Goal: Contribute content: Add original content to the website for others to see

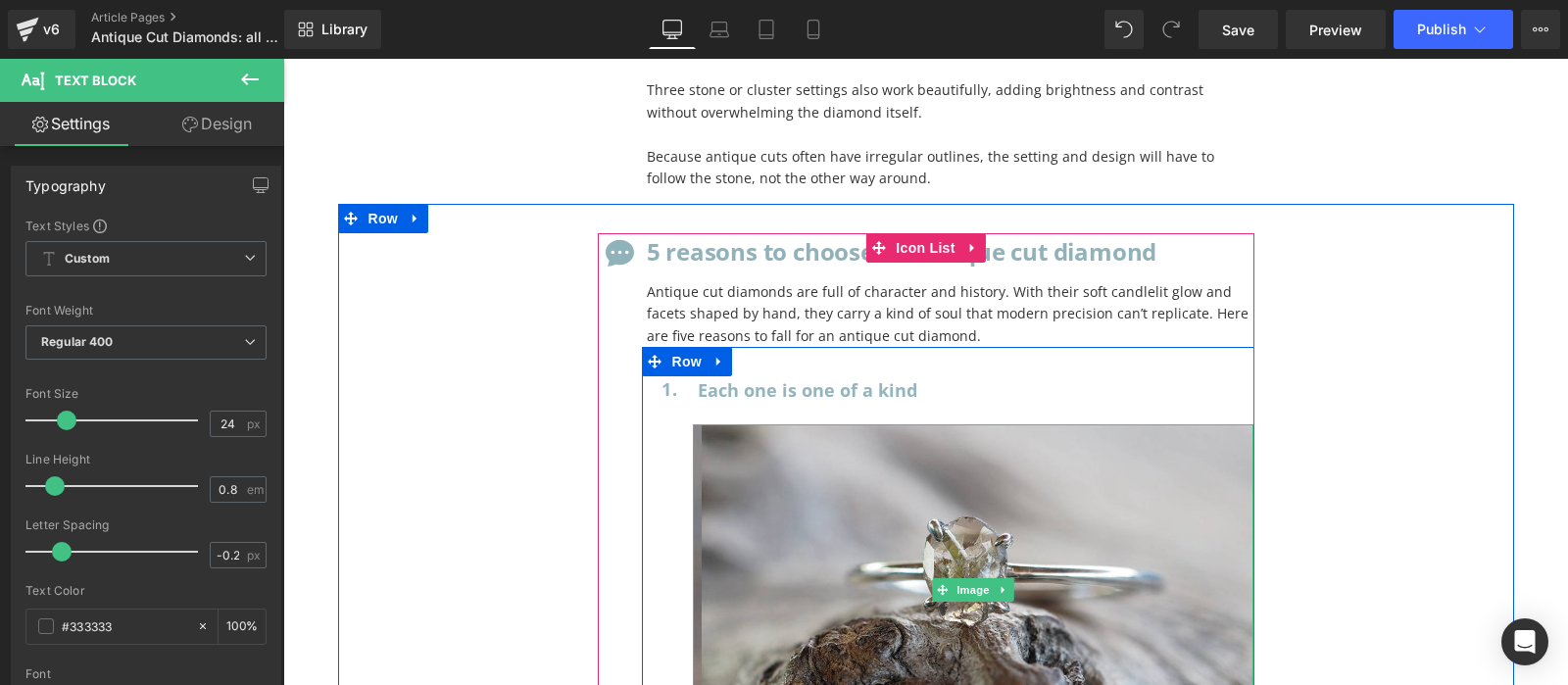
scroll to position [17911, 0]
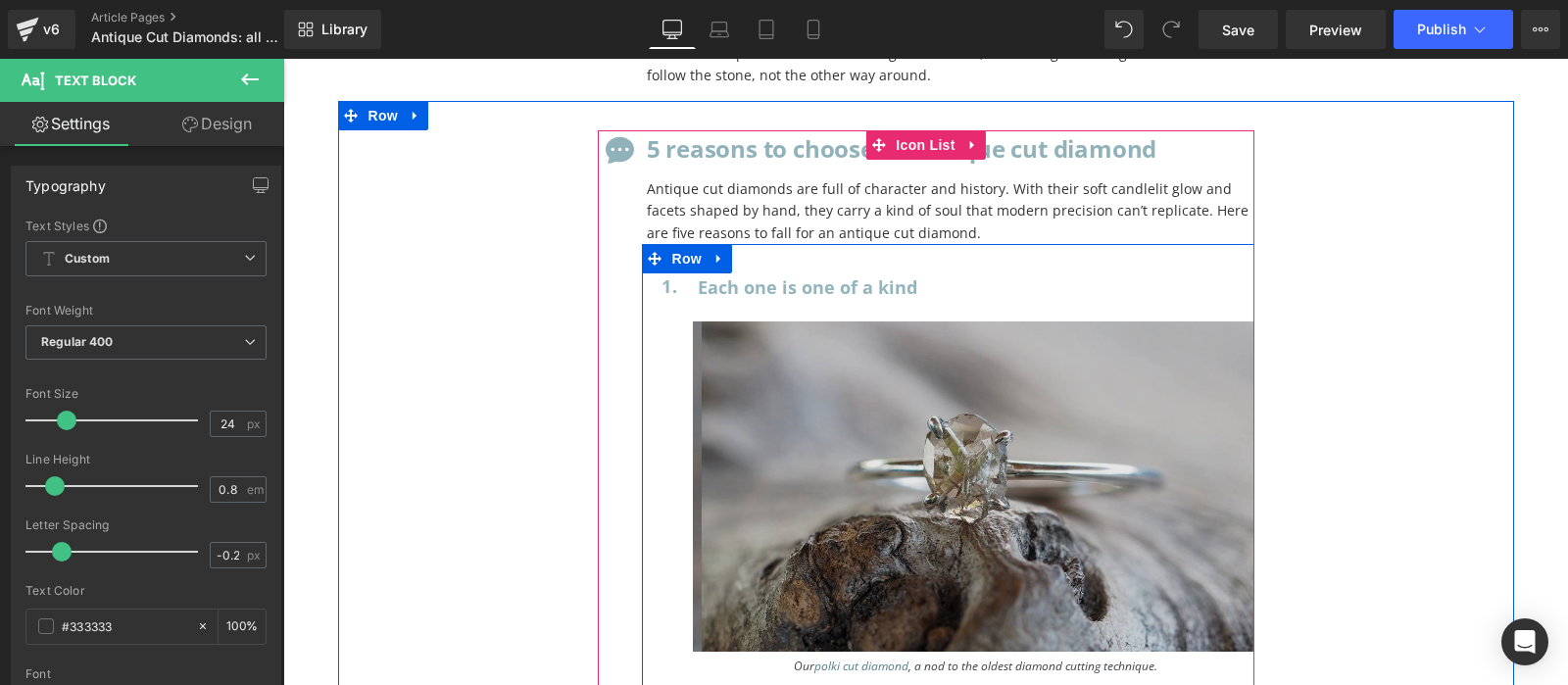
click at [924, 376] on img at bounding box center [973, 486] width 561 height 330
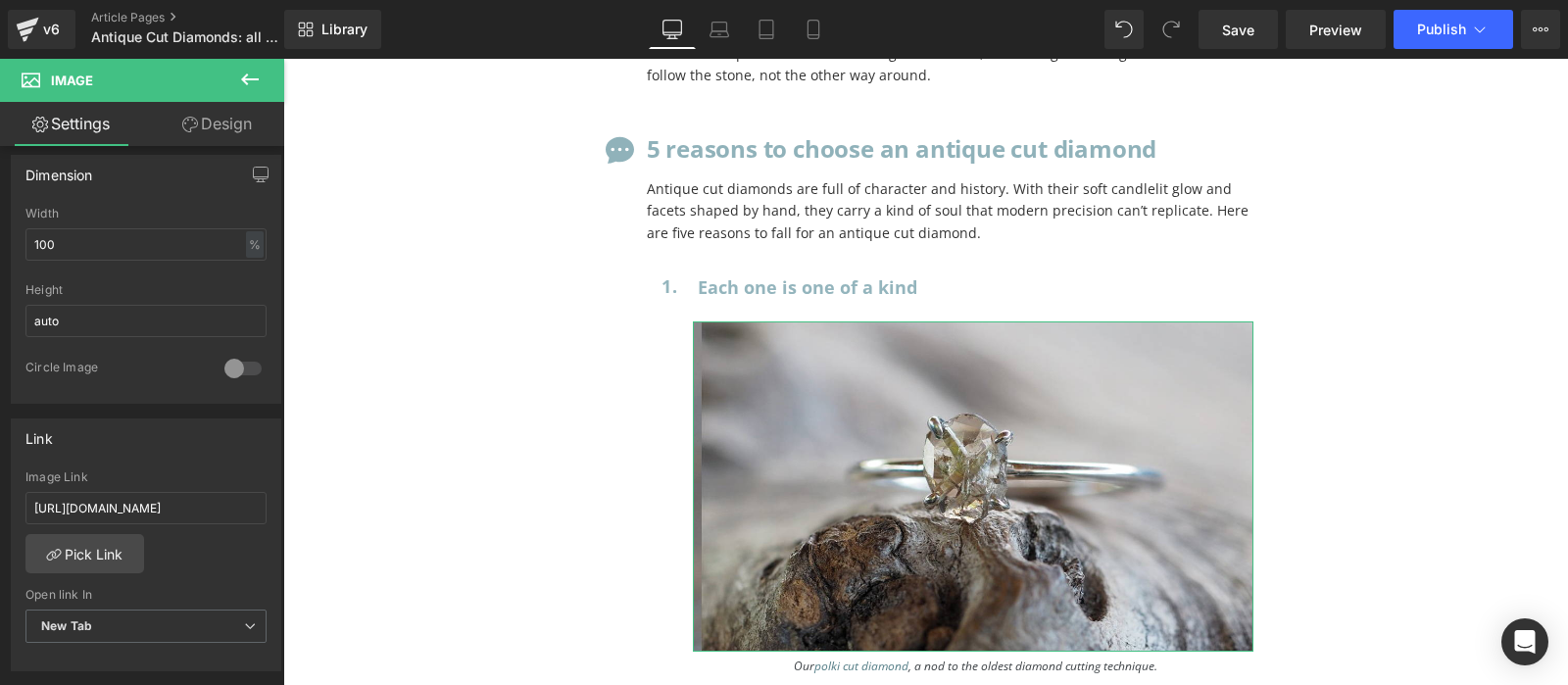
scroll to position [1078, 0]
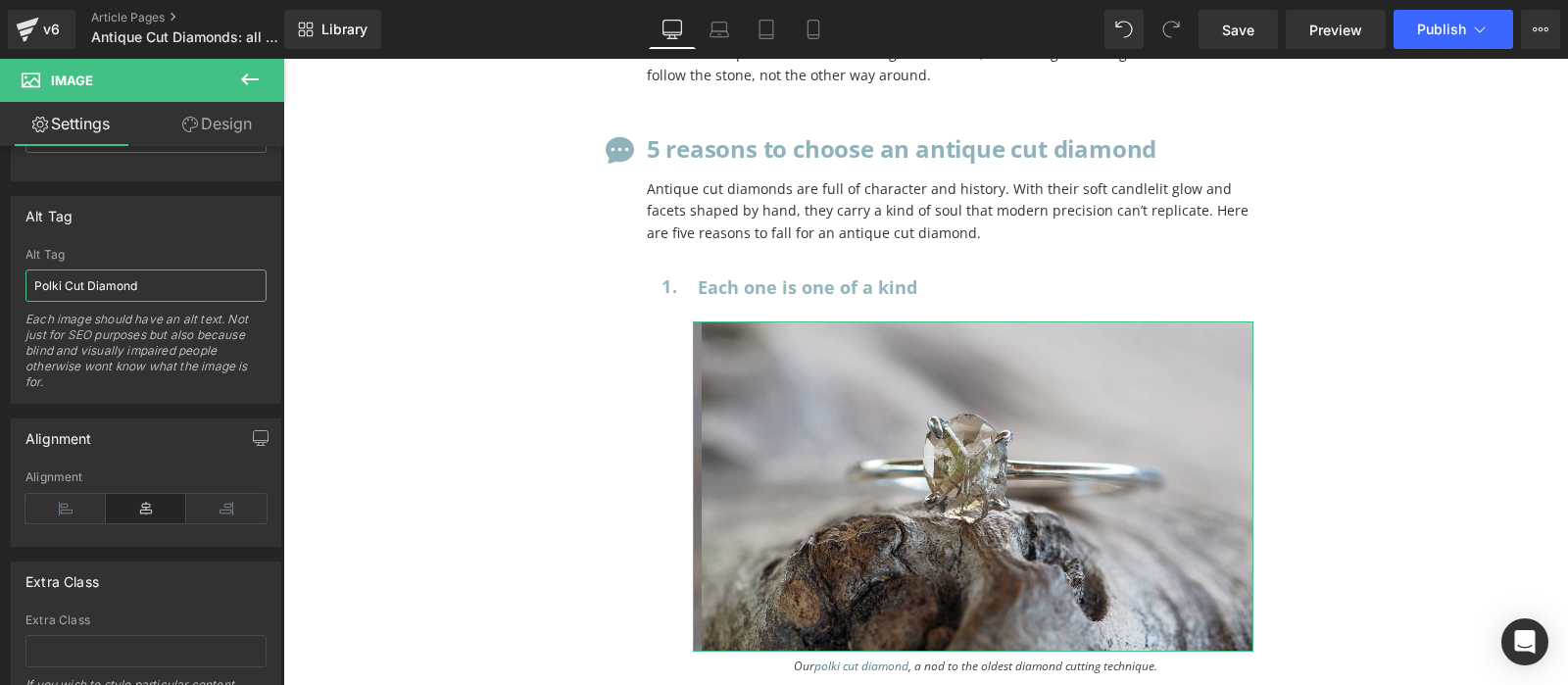
click at [159, 281] on input "Polki Cut Diamond" at bounding box center [146, 286] width 241 height 33
type input "Polki Cut Diamond Rin"
type input "[URL][DOMAIN_NAME]"
type input "Polki Cut Diamond Ring in yellow gold"
click at [204, 405] on div "Alignment Left Center Right Alignment" at bounding box center [146, 475] width 293 height 143
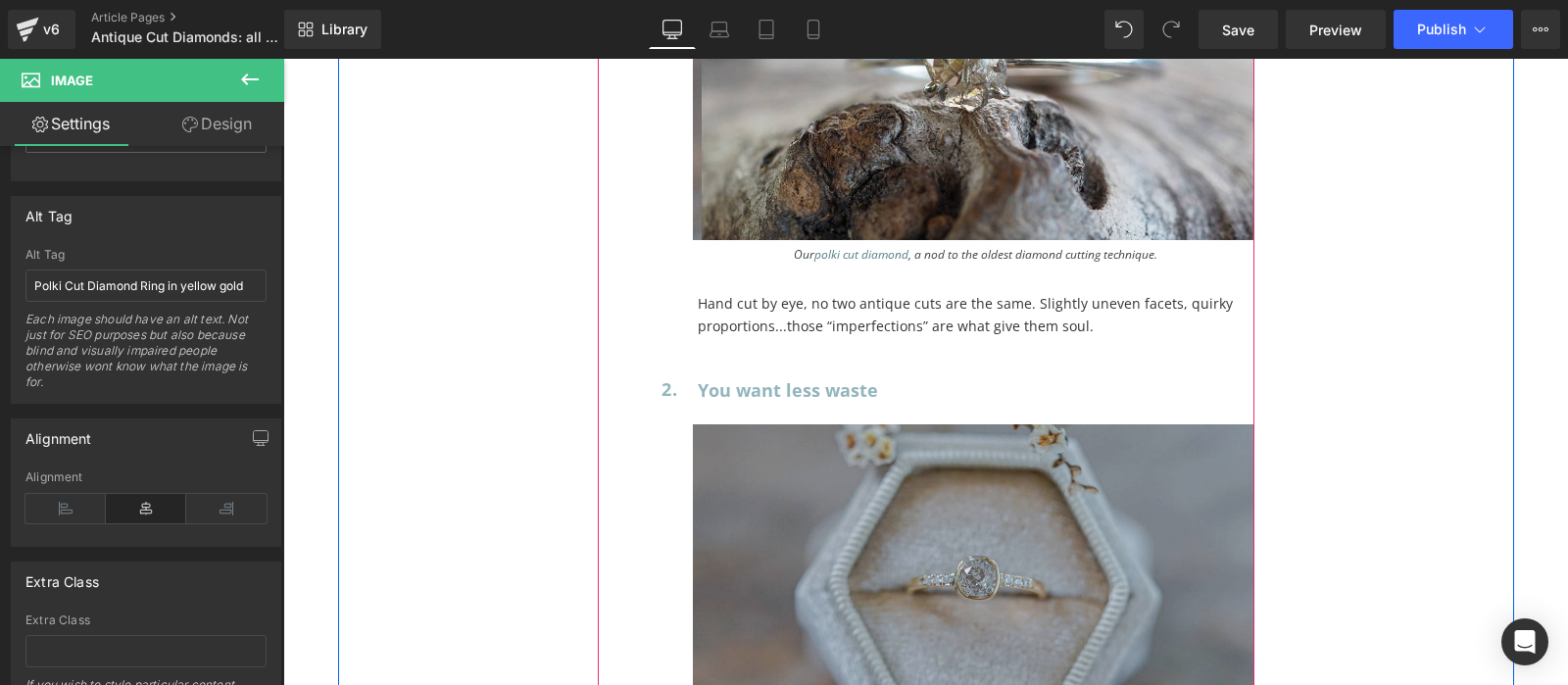
scroll to position [18426, 0]
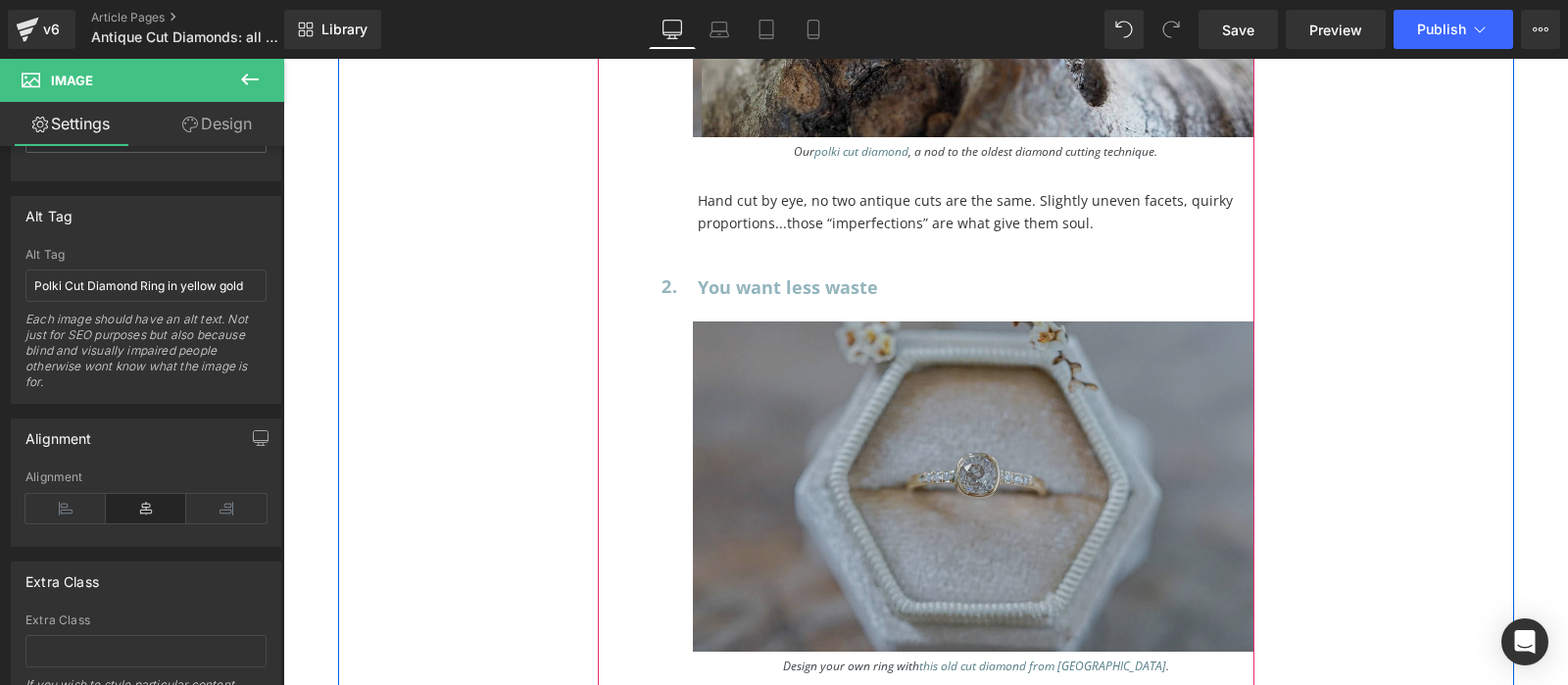
click at [951, 376] on img at bounding box center [973, 486] width 561 height 330
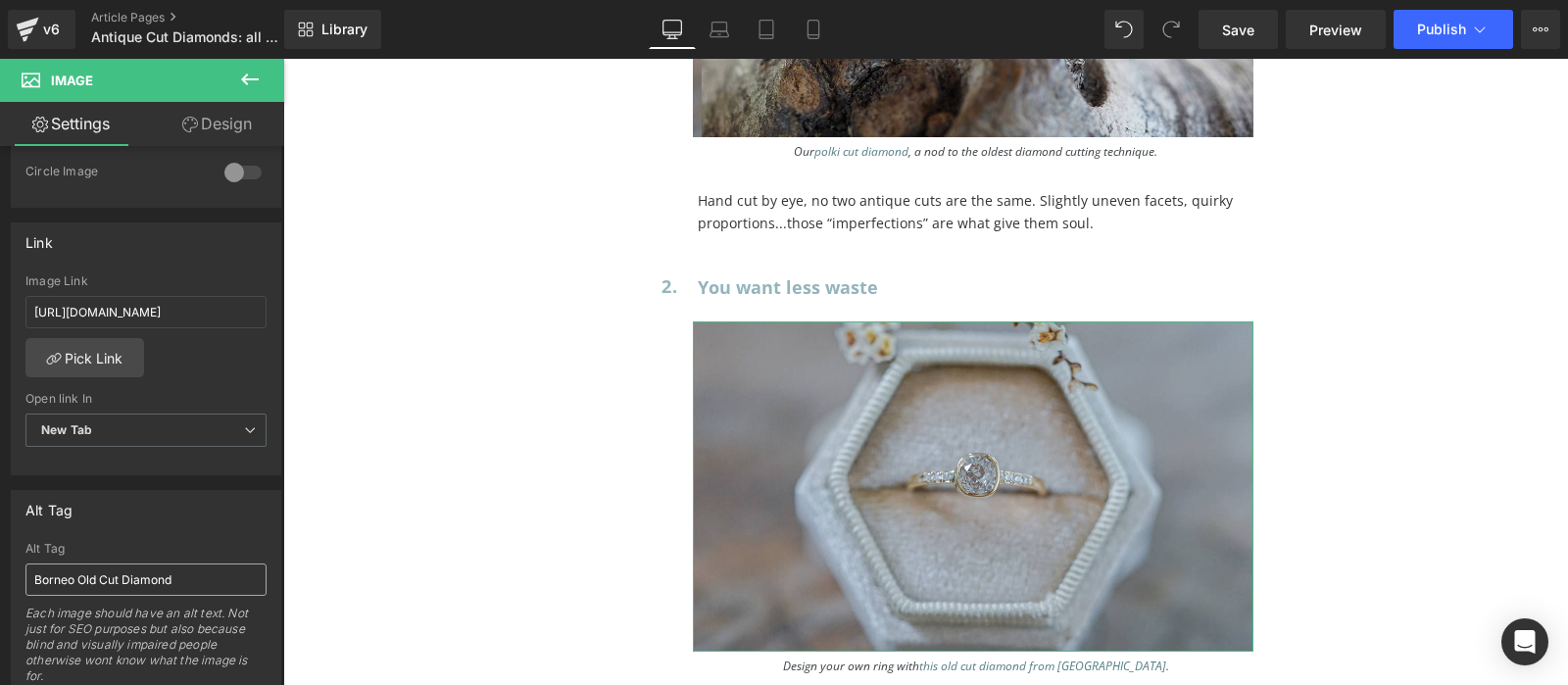
scroll to position [883, 0]
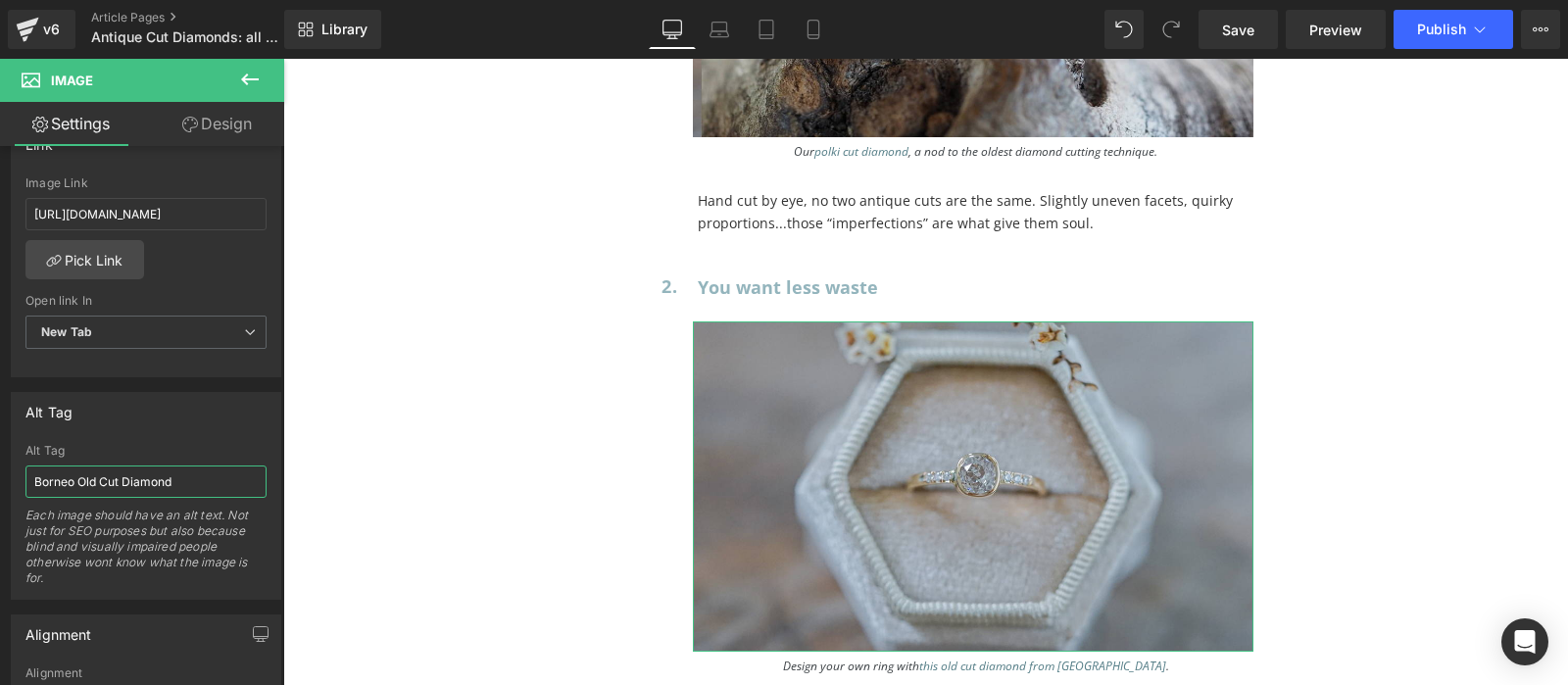
click at [74, 468] on input "Borneo Old Cut Diamond" at bounding box center [146, 481] width 241 height 33
click at [101, 452] on div "Alt Tag" at bounding box center [146, 451] width 241 height 14
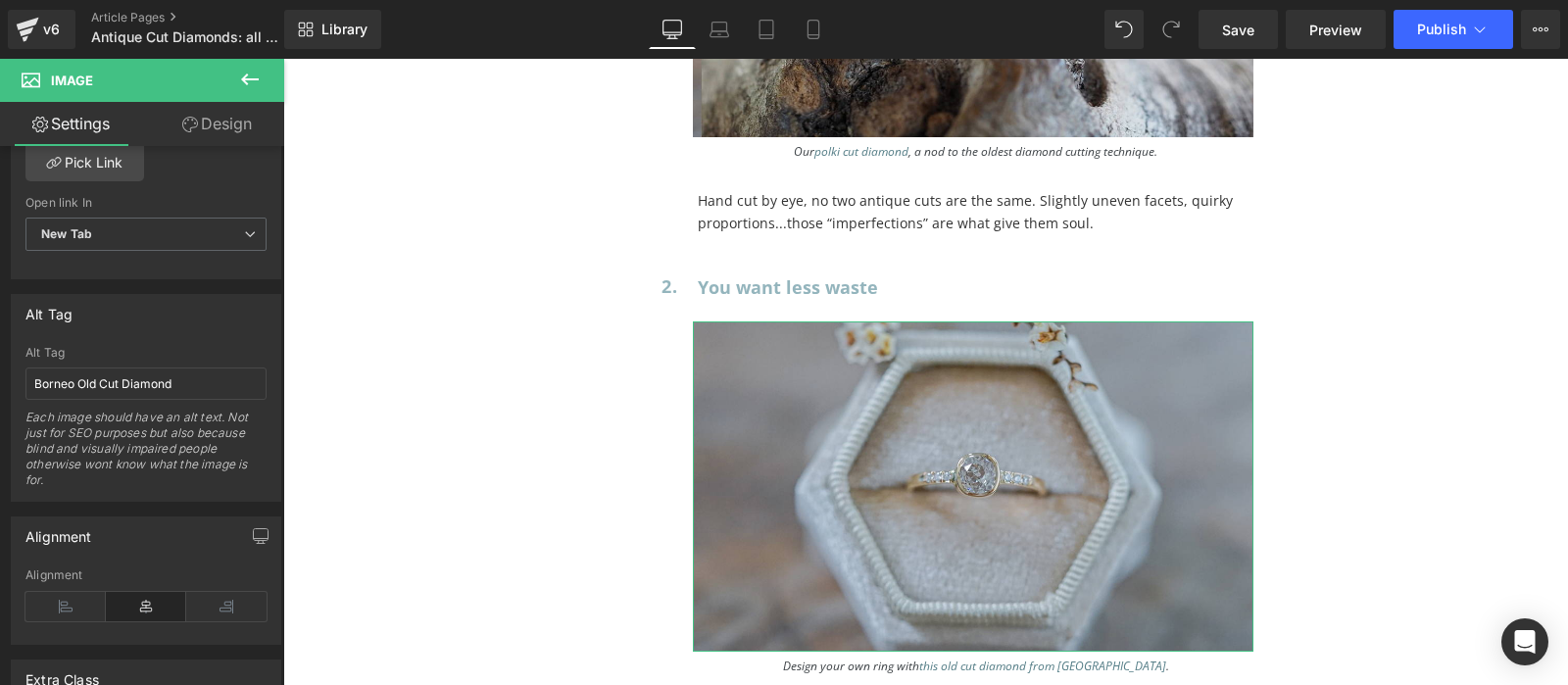
scroll to position [1078, 0]
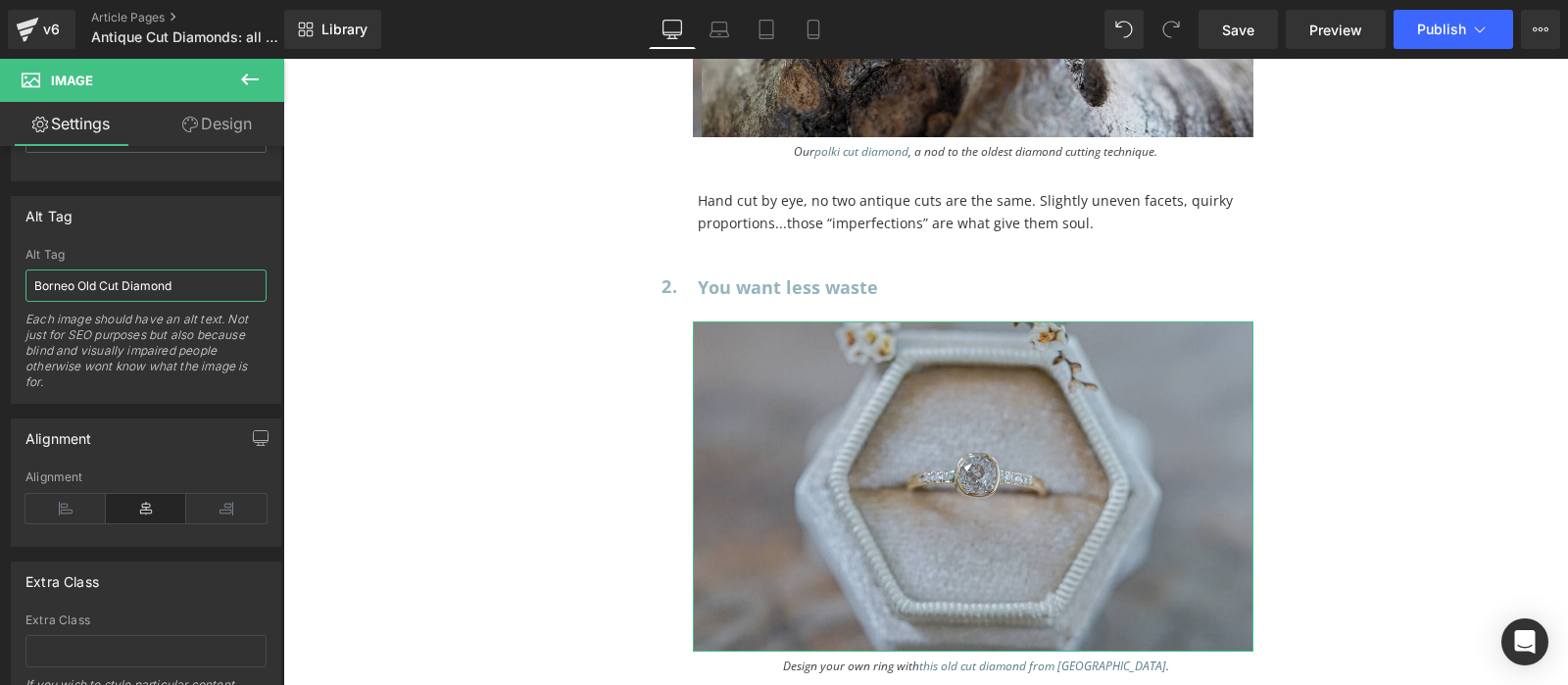
click at [101, 270] on input "Borneo Old Cut Diamond" at bounding box center [146, 286] width 241 height 33
click at [129, 338] on div "Each image should have an alt text. Not just for SEO purposes but also because …" at bounding box center [146, 357] width 241 height 91
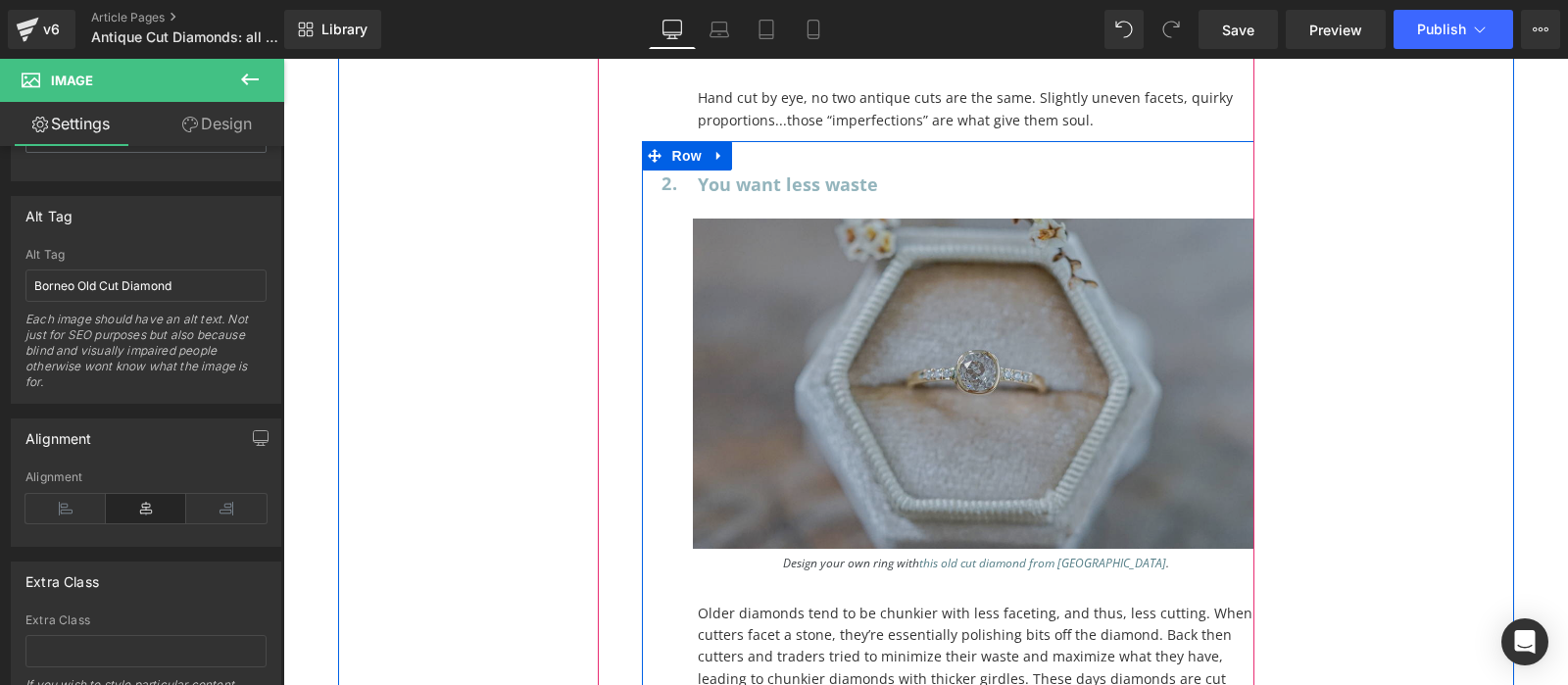
scroll to position [18426, 0]
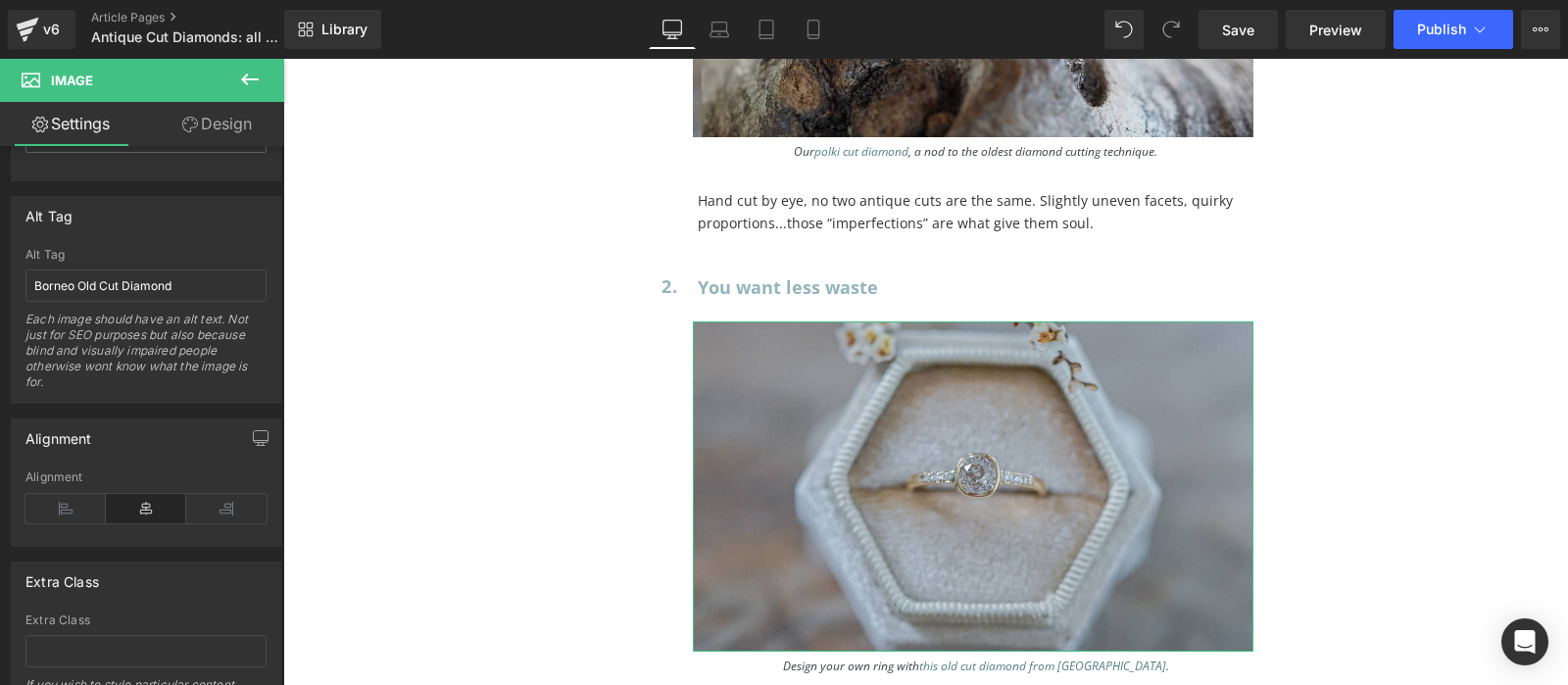
click at [270, 271] on div "Borneo Old Cut Diamond Alt Tag Borneo Old Cut Diamond Each image should have an…" at bounding box center [146, 325] width 269 height 155
click at [237, 271] on input "Borneo Old Cut Diamond" at bounding box center [146, 286] width 241 height 33
type input "Borneo Old Cut Diamond Ri"
type input "[URL][DOMAIN_NAME]"
type input "Borneo Old Cut Diamond Ring in Gold"
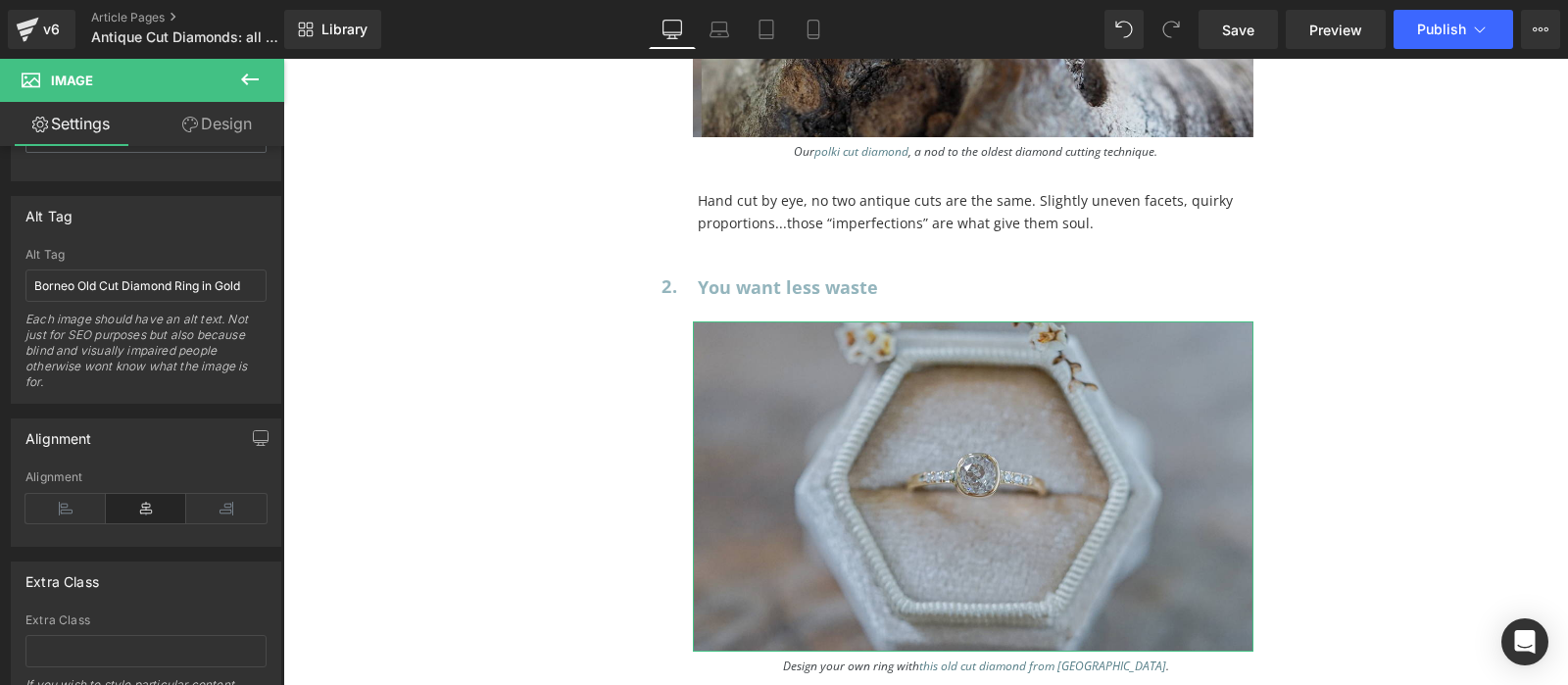
click at [184, 349] on div "Each image should have an alt text. Not just for SEO purposes but also because …" at bounding box center [146, 357] width 241 height 91
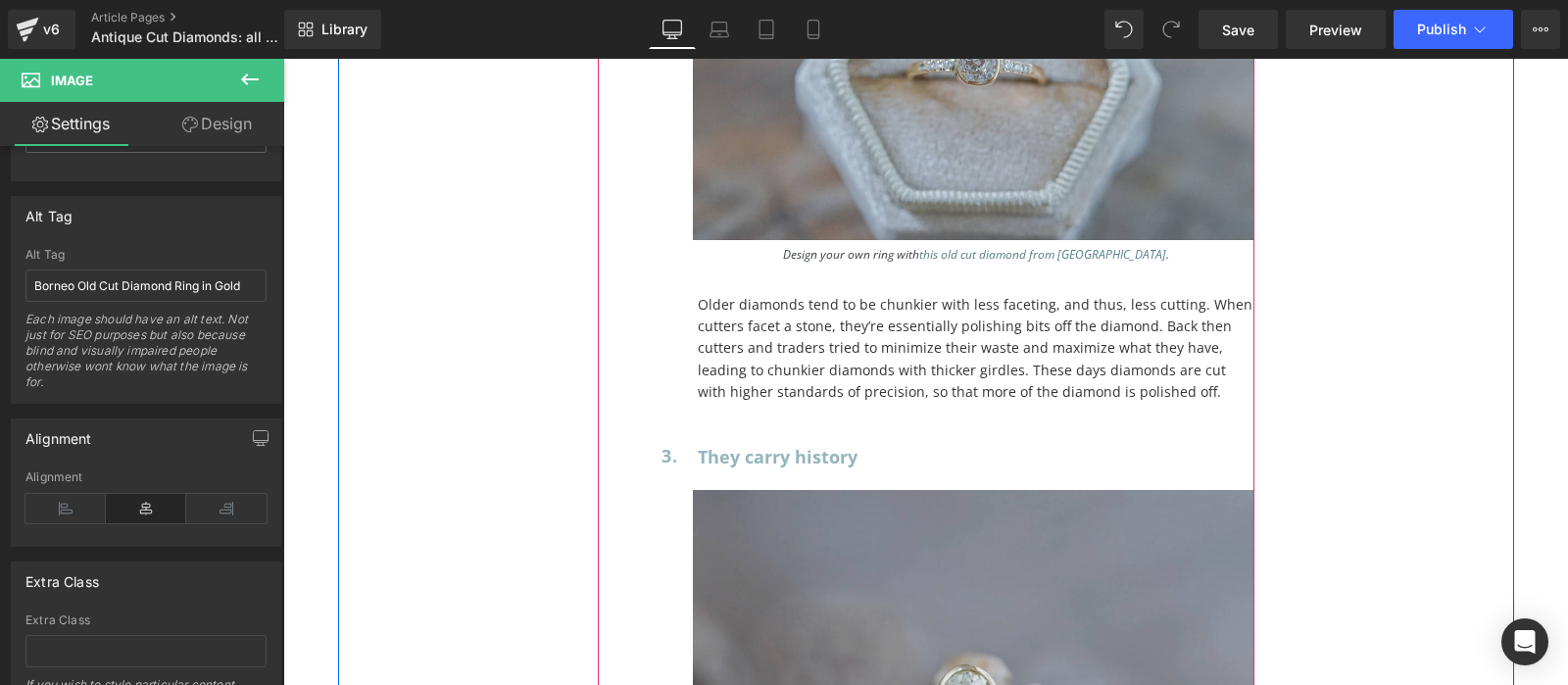
scroll to position [19044, 0]
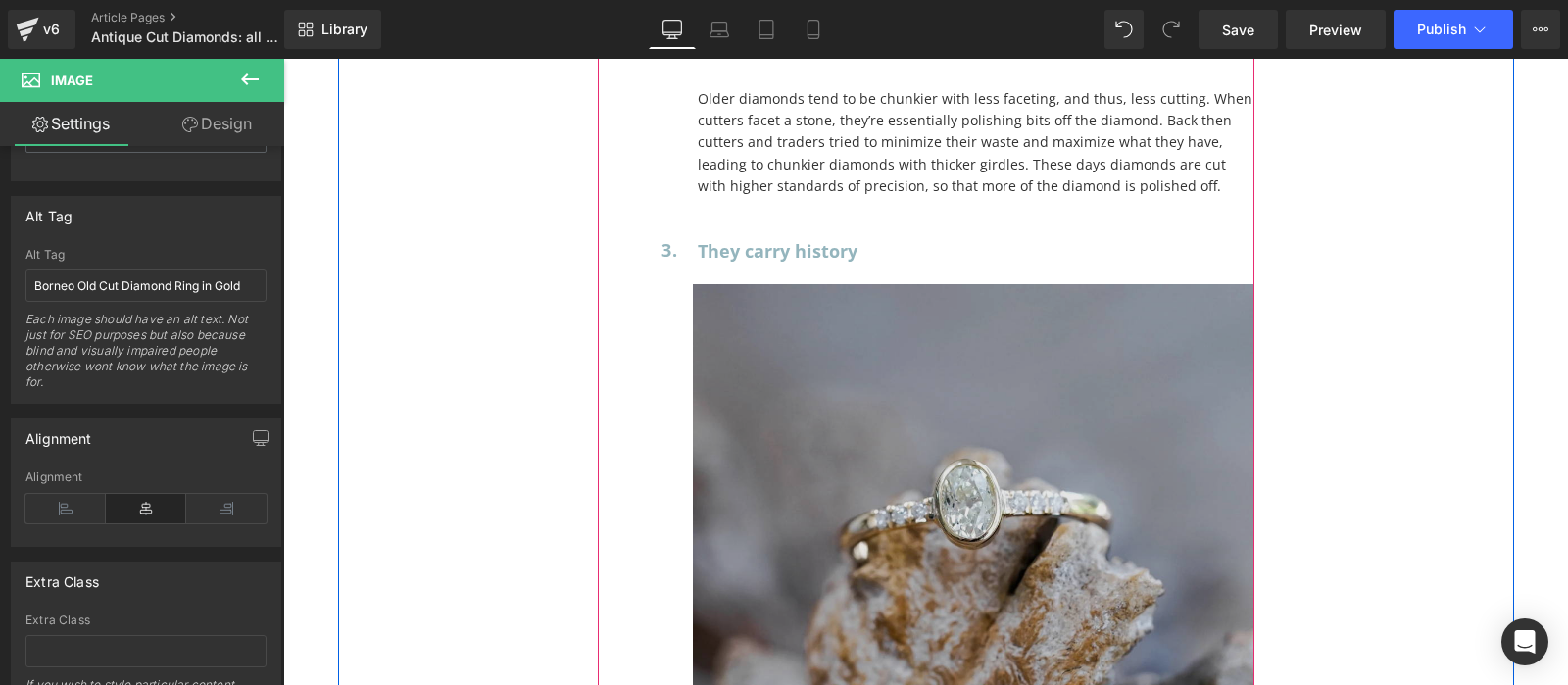
click at [1071, 380] on img at bounding box center [973, 495] width 561 height 421
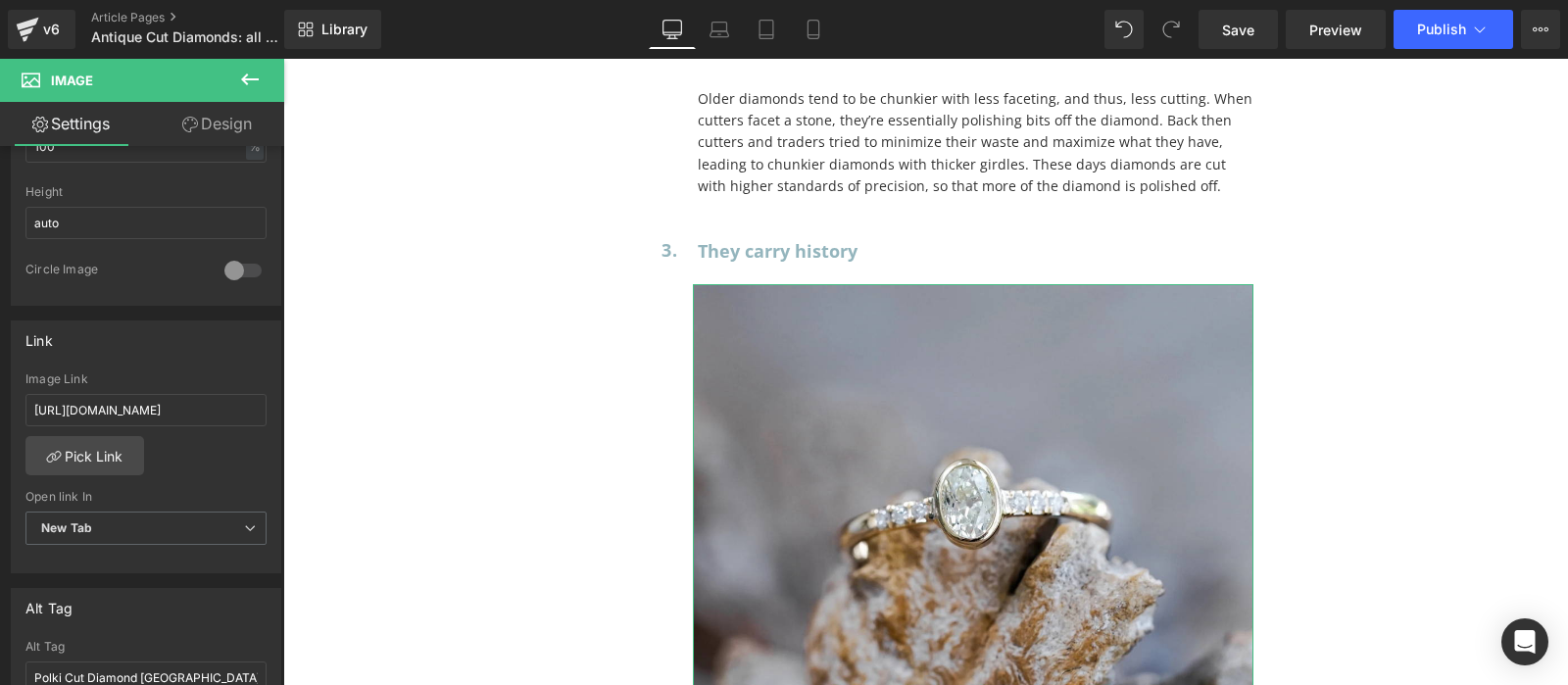
scroll to position [981, 0]
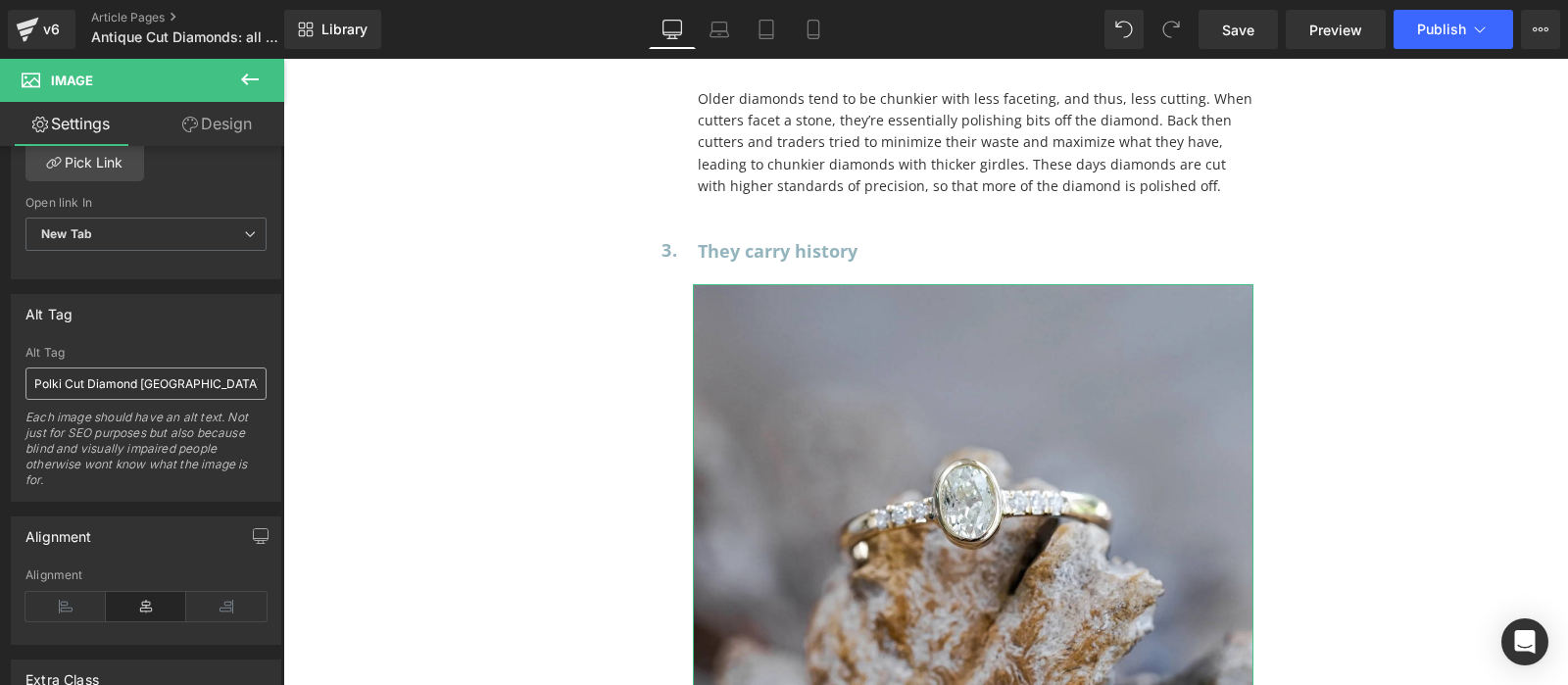
click at [121, 385] on input "Polki Cut Diamond [GEOGRAPHIC_DATA]" at bounding box center [146, 384] width 241 height 33
click at [185, 375] on input "Polki Cut Diamond [GEOGRAPHIC_DATA]" at bounding box center [146, 384] width 241 height 33
type input "Polki Cut Diamond [GEOGRAPHIC_DATA]"
type input "[URL][DOMAIN_NAME]"
type input "Polki Cut Diamond Borneo Ring in Gold"
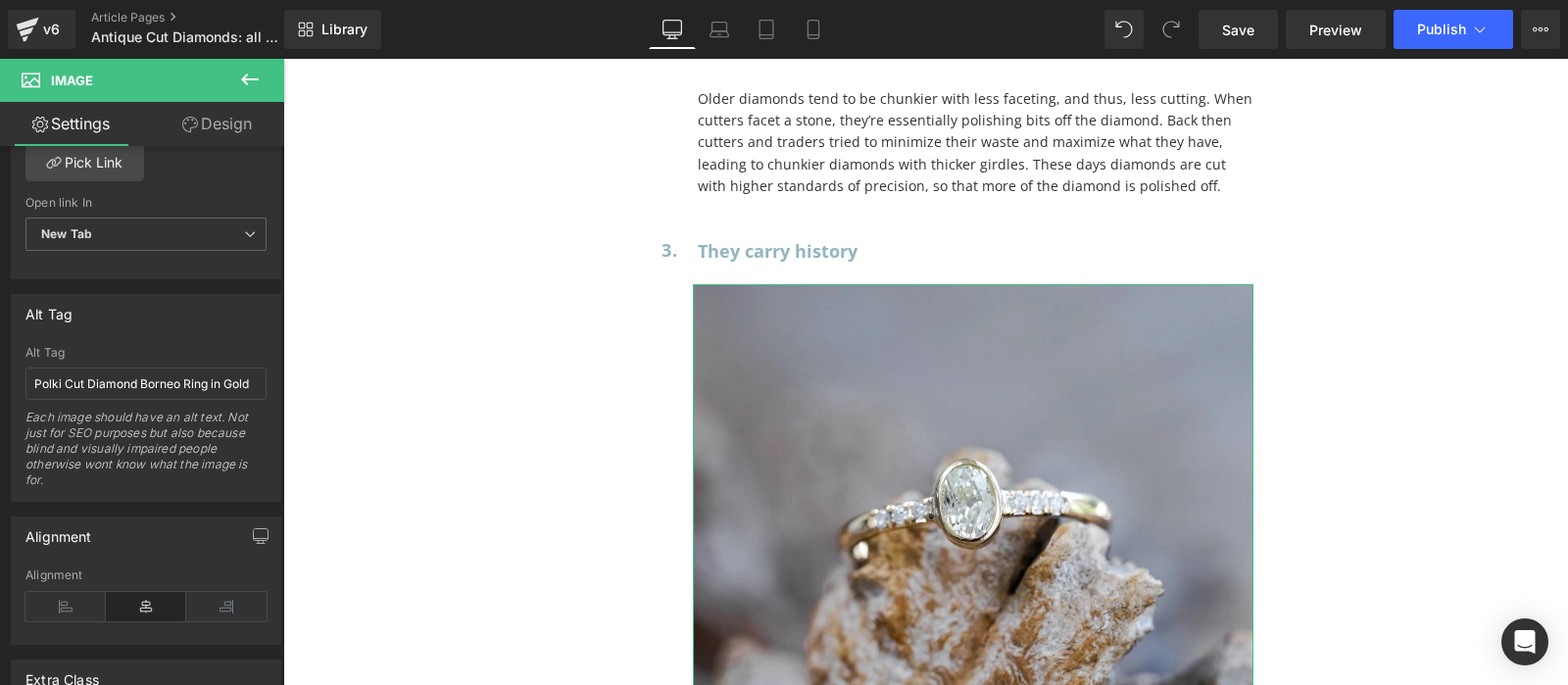
click at [166, 425] on div "Each image should have an alt text. Not just for SEO purposes but also because …" at bounding box center [146, 456] width 241 height 91
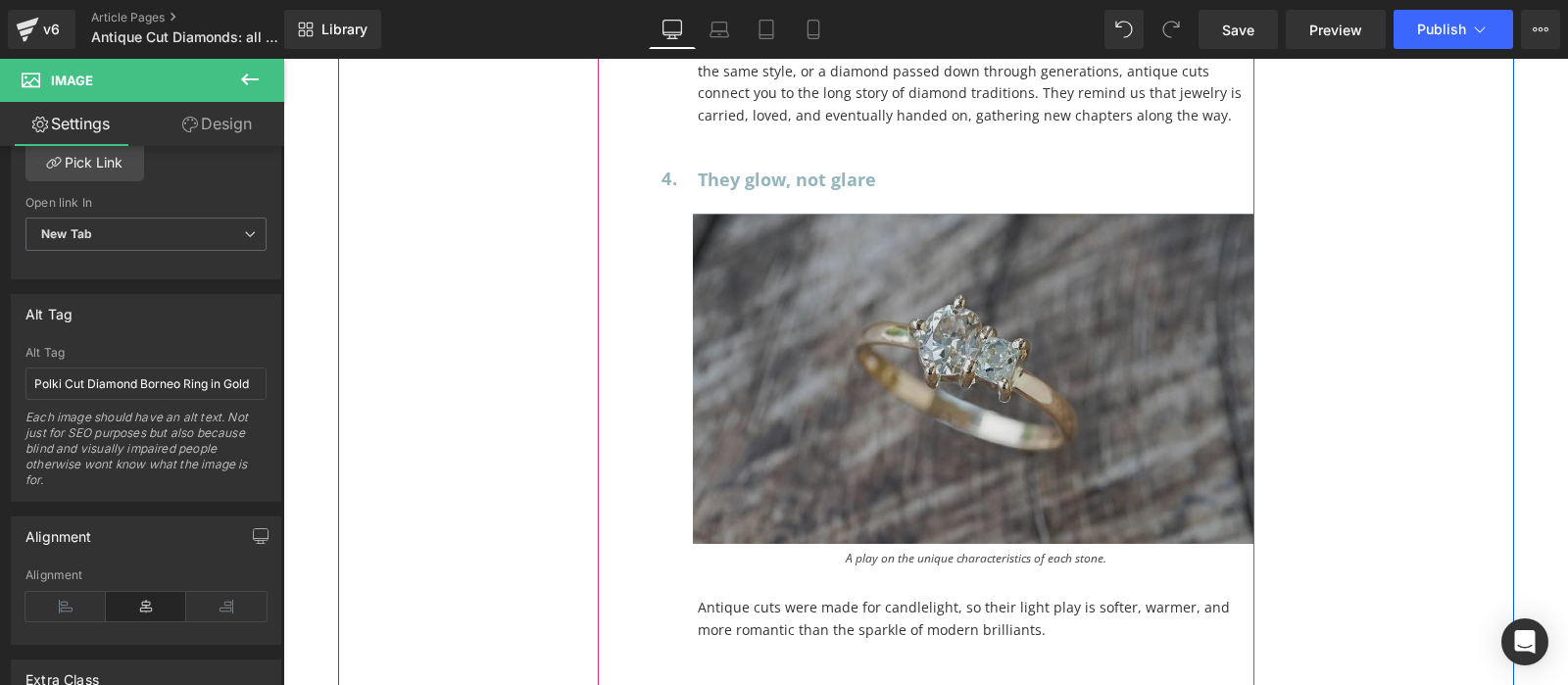
scroll to position [19558, 0]
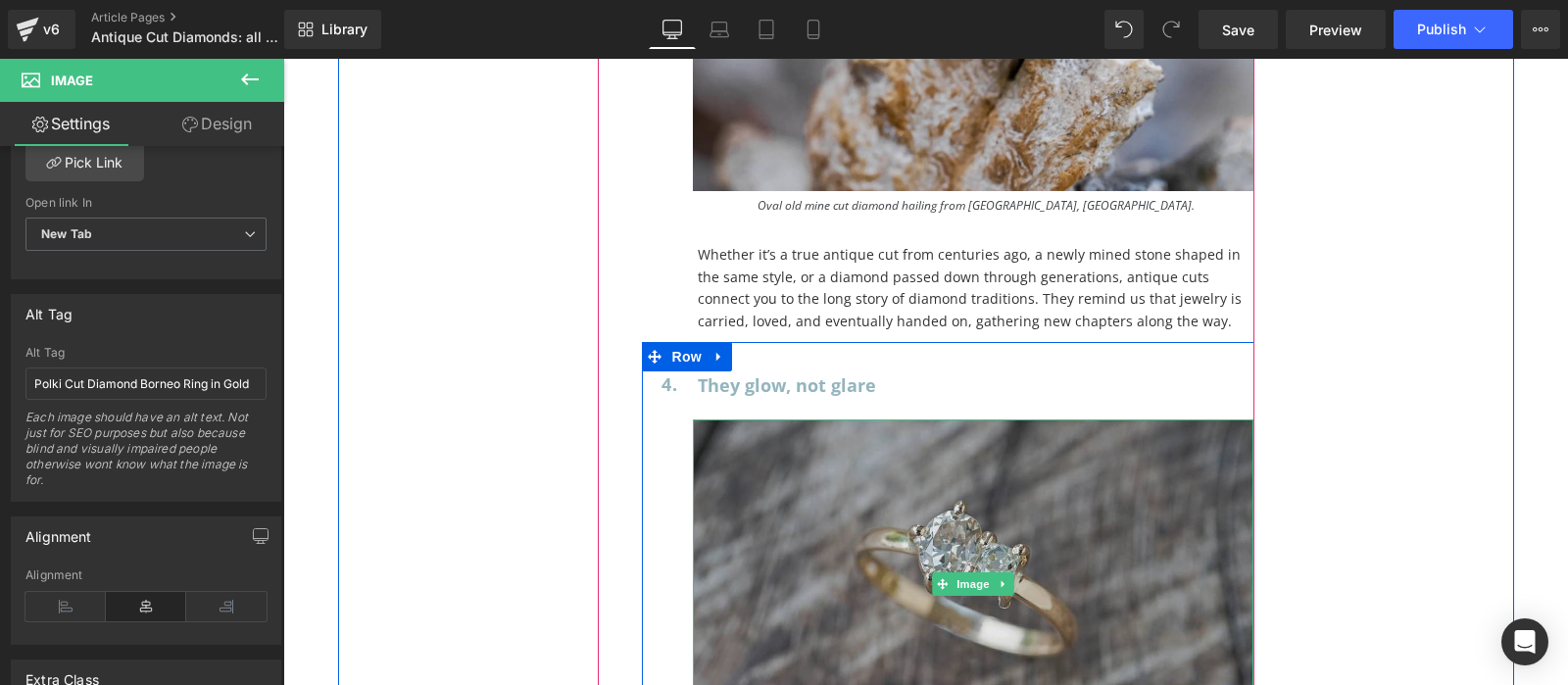
click at [976, 441] on img at bounding box center [973, 584] width 561 height 330
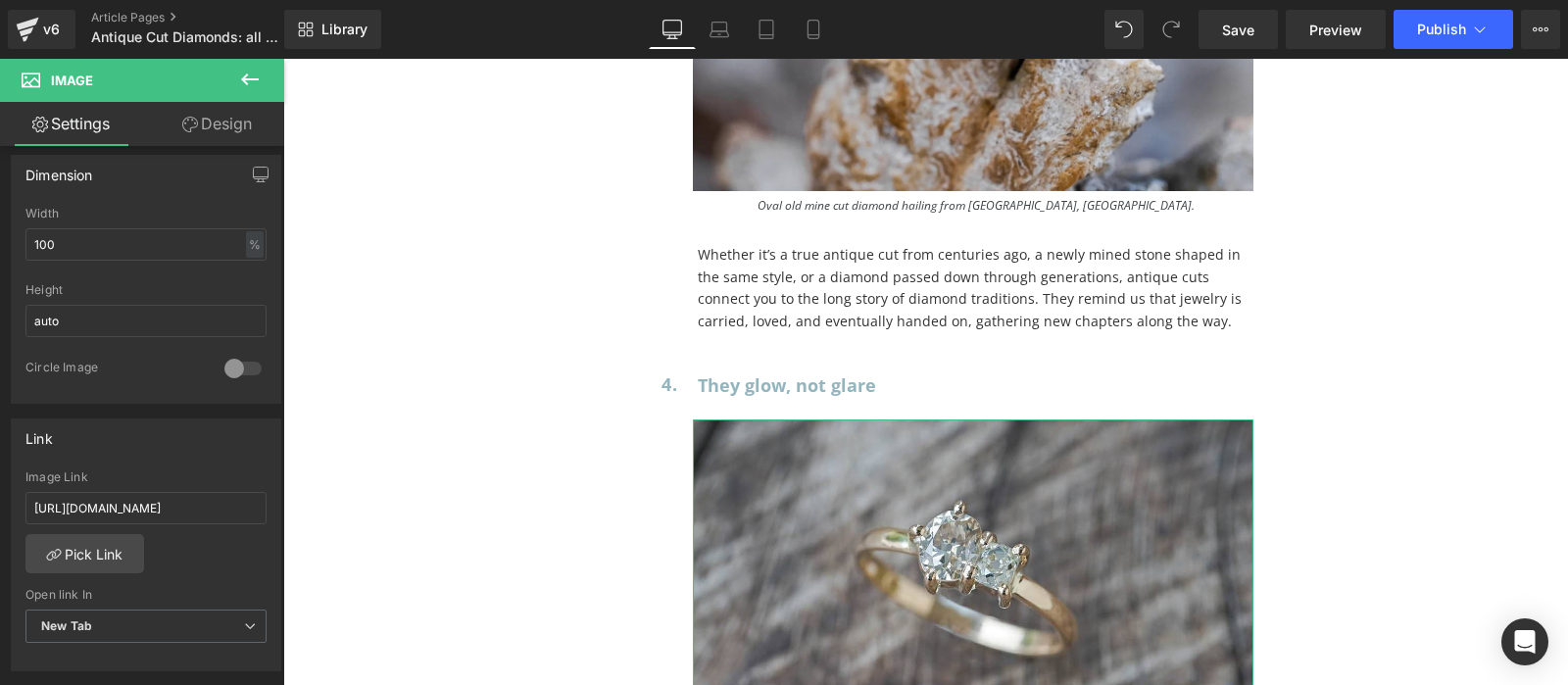
scroll to position [981, 0]
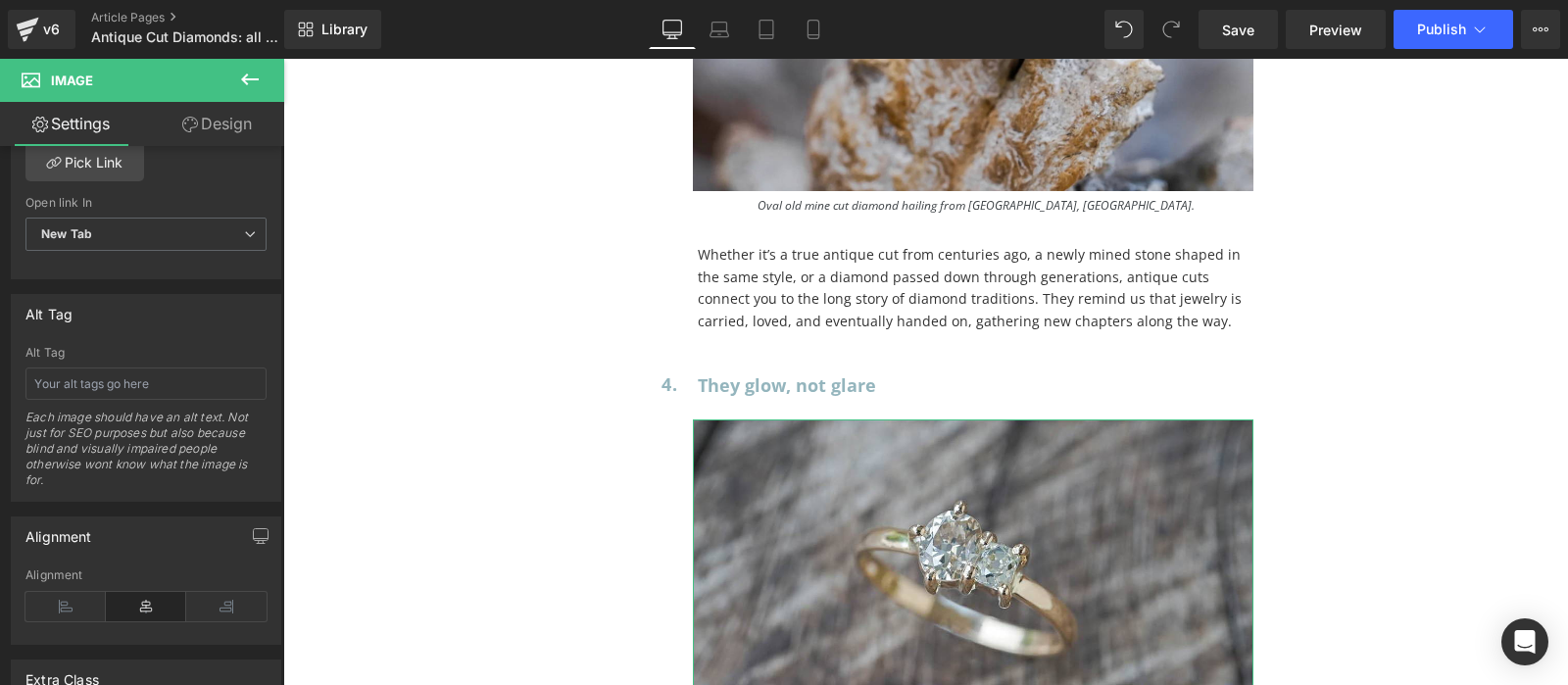
click at [189, 357] on div "Alt Tag Each image should have an alt text. Not just for SEO purposes but also …" at bounding box center [146, 423] width 241 height 155
click at [179, 369] on input "text" at bounding box center [146, 384] width 241 height 33
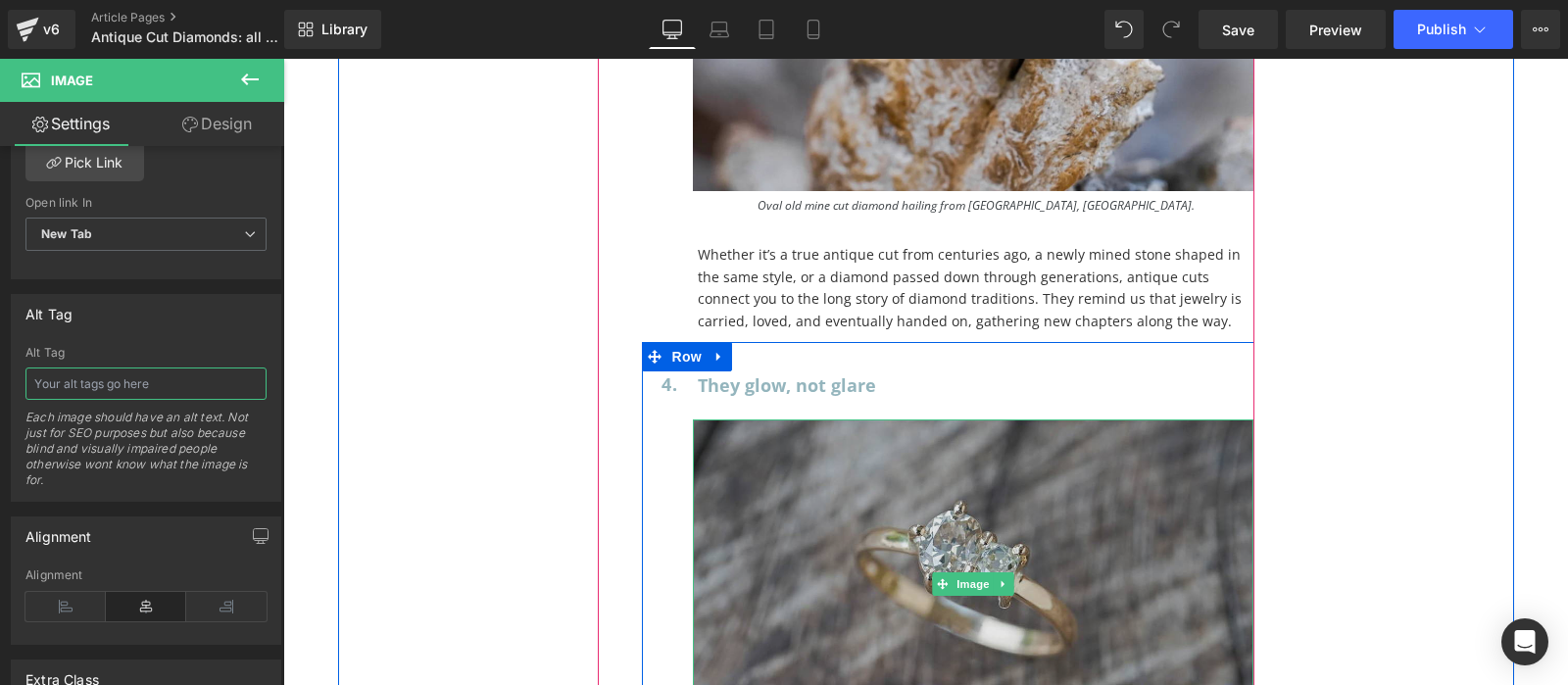
scroll to position [19661, 0]
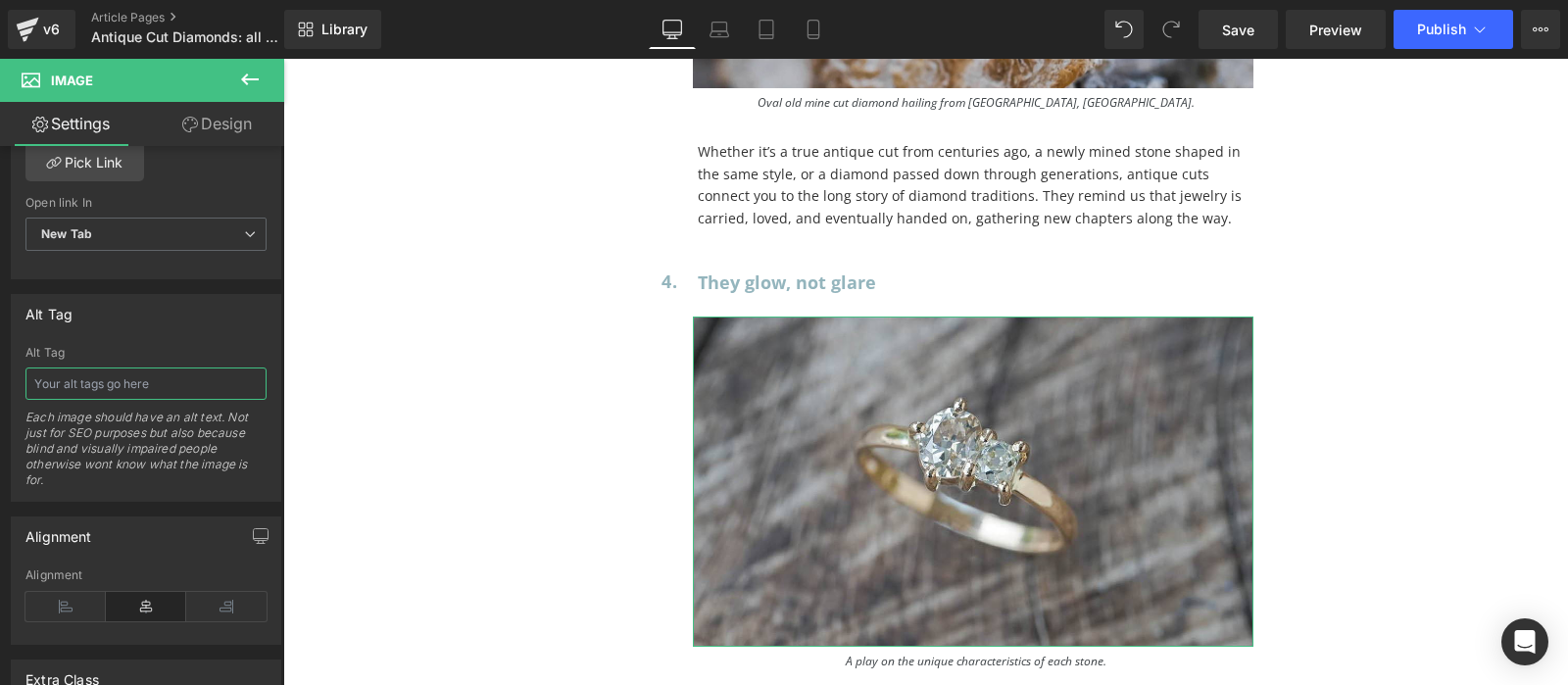
click at [192, 380] on input "text" at bounding box center [146, 384] width 241 height 33
type input "Antiqu"
type input "[URL][DOMAIN_NAME]"
type input "Antique Cut Diamond Ring"
click at [223, 430] on div "Each image should have an alt text. Not just for SEO purposes but also because …" at bounding box center [146, 456] width 241 height 91
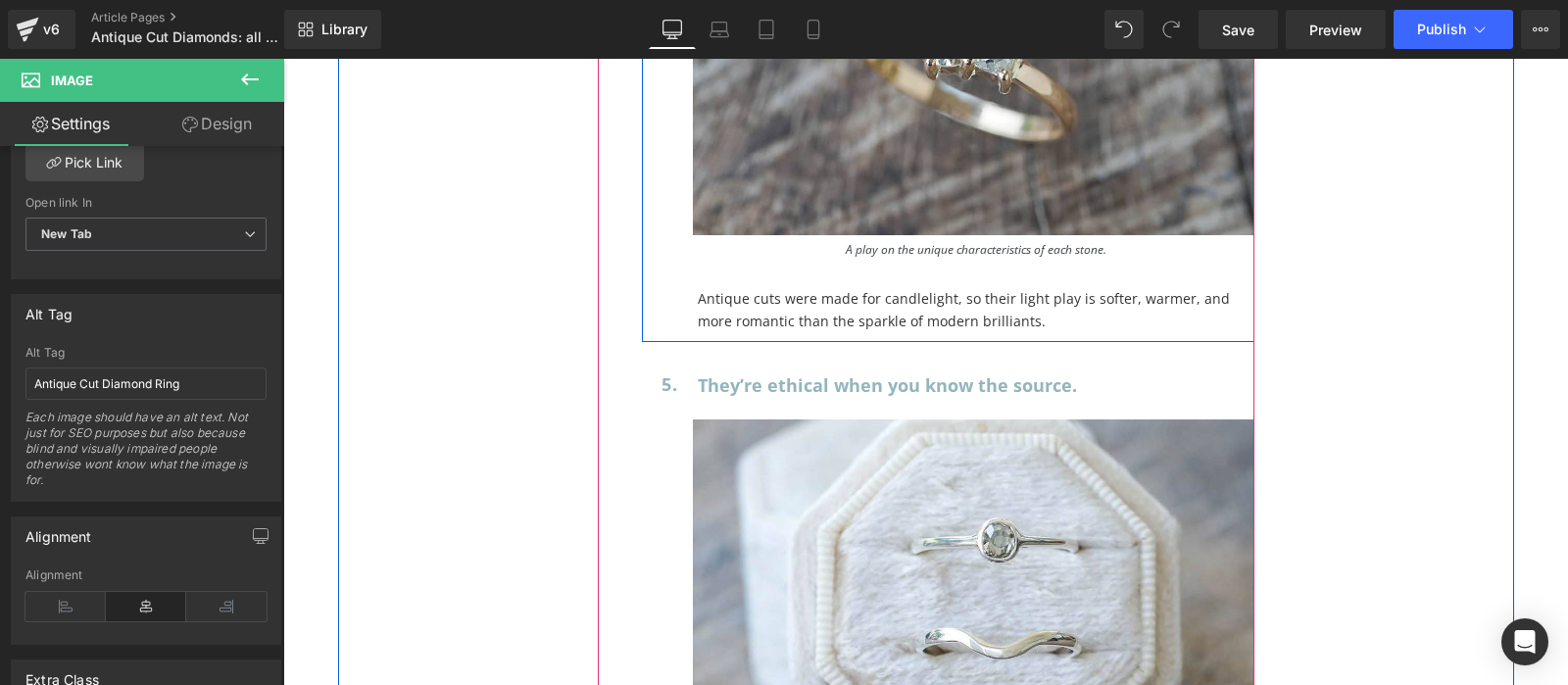
scroll to position [20175, 0]
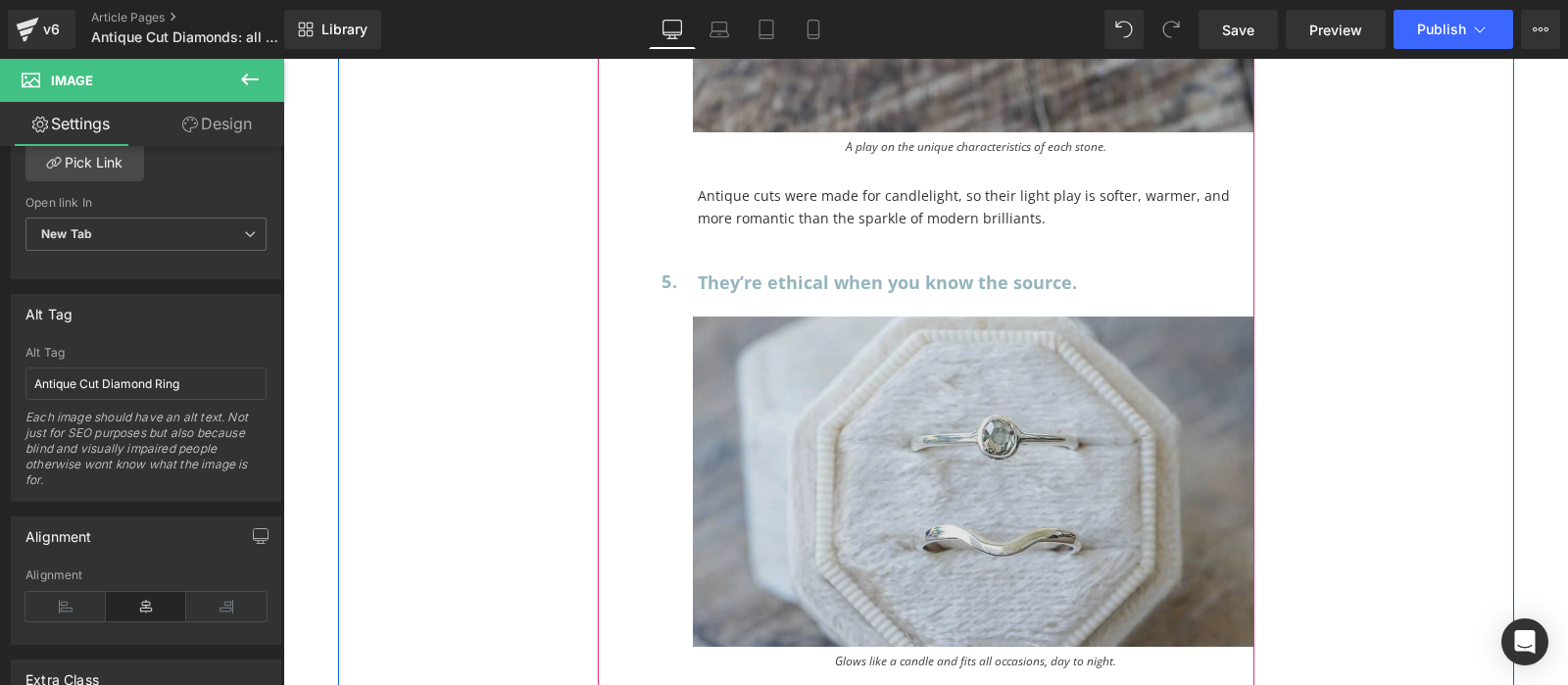
click at [985, 381] on img at bounding box center [973, 481] width 561 height 330
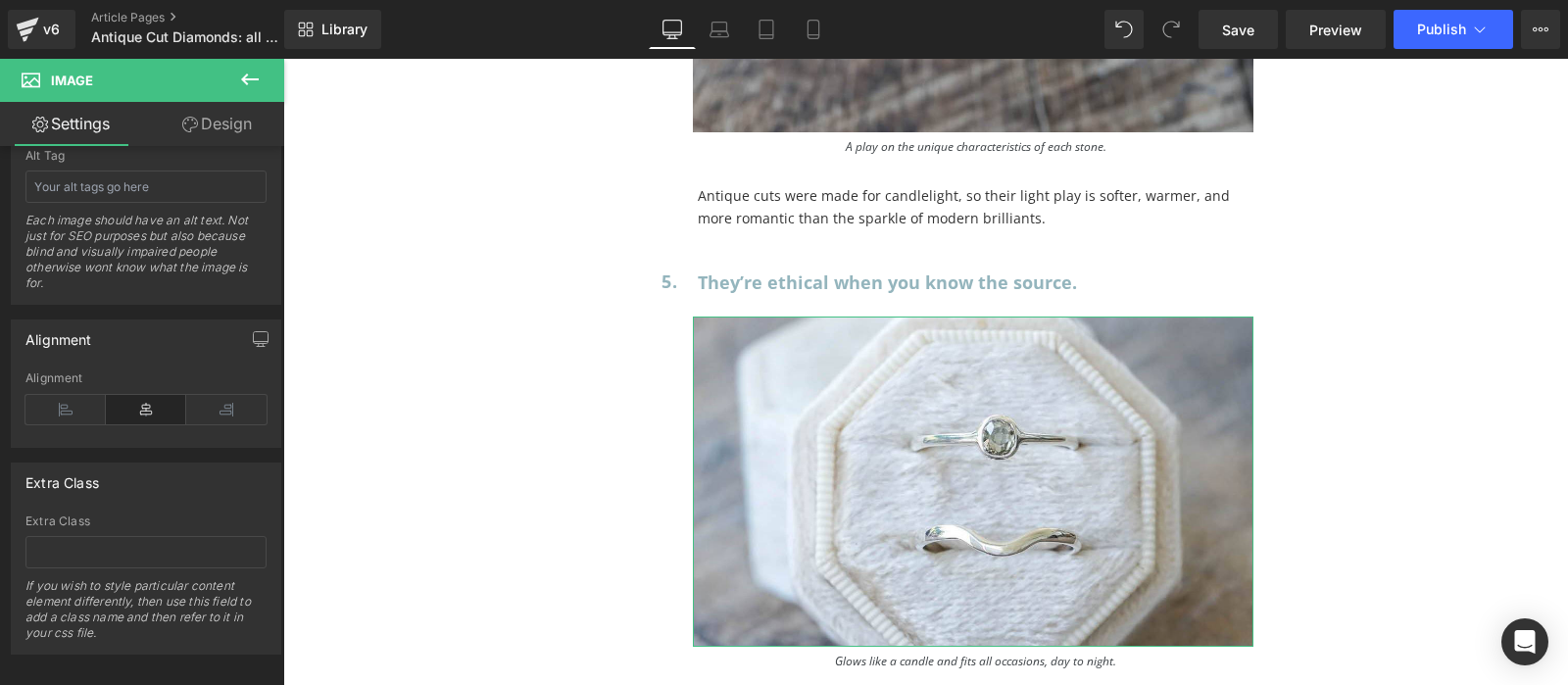
scroll to position [1079, 0]
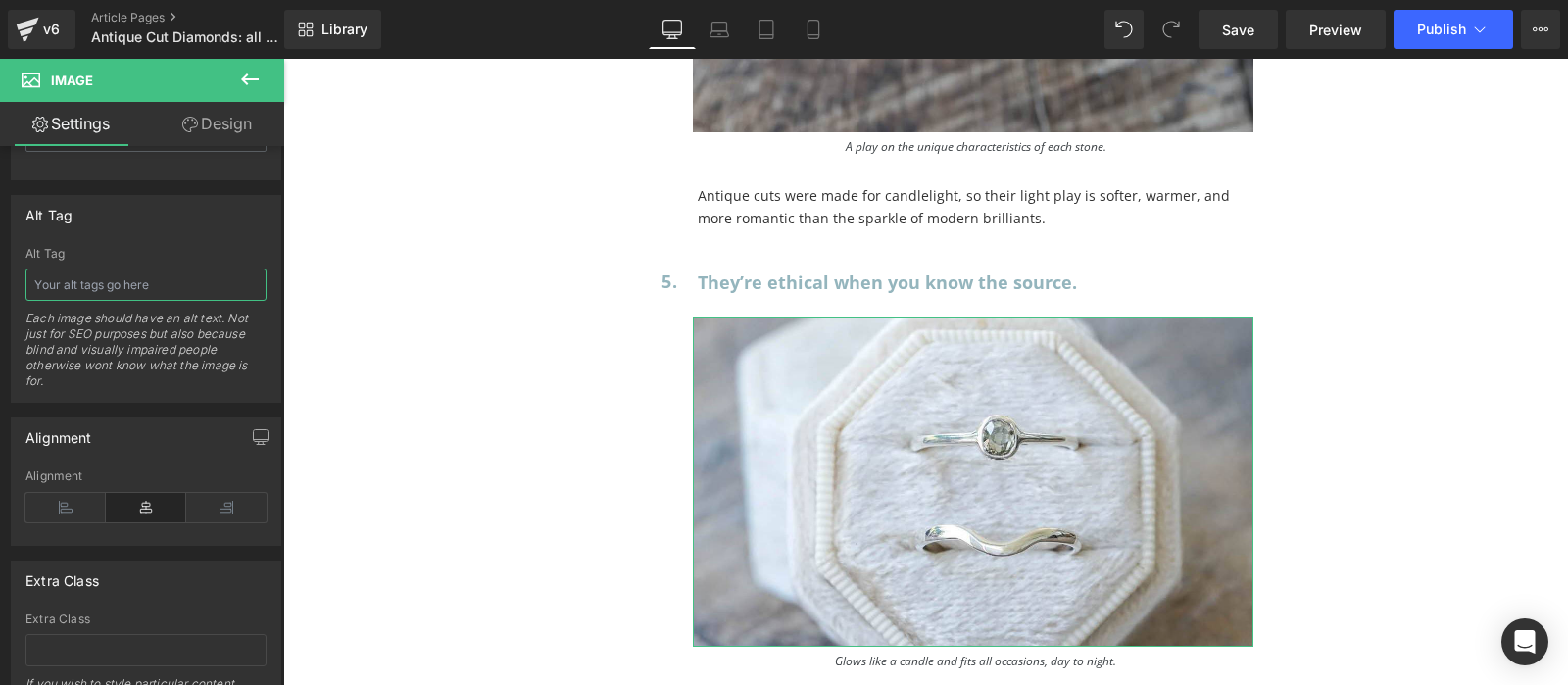
click at [110, 291] on input "text" at bounding box center [146, 285] width 241 height 33
type input "Anti"
type input "[URL][DOMAIN_NAME]"
type input "Antique Cut Diamond Ring Set"
click at [140, 352] on div "Each image should have an alt text. Not just for SEO purposes but also because …" at bounding box center [146, 356] width 241 height 91
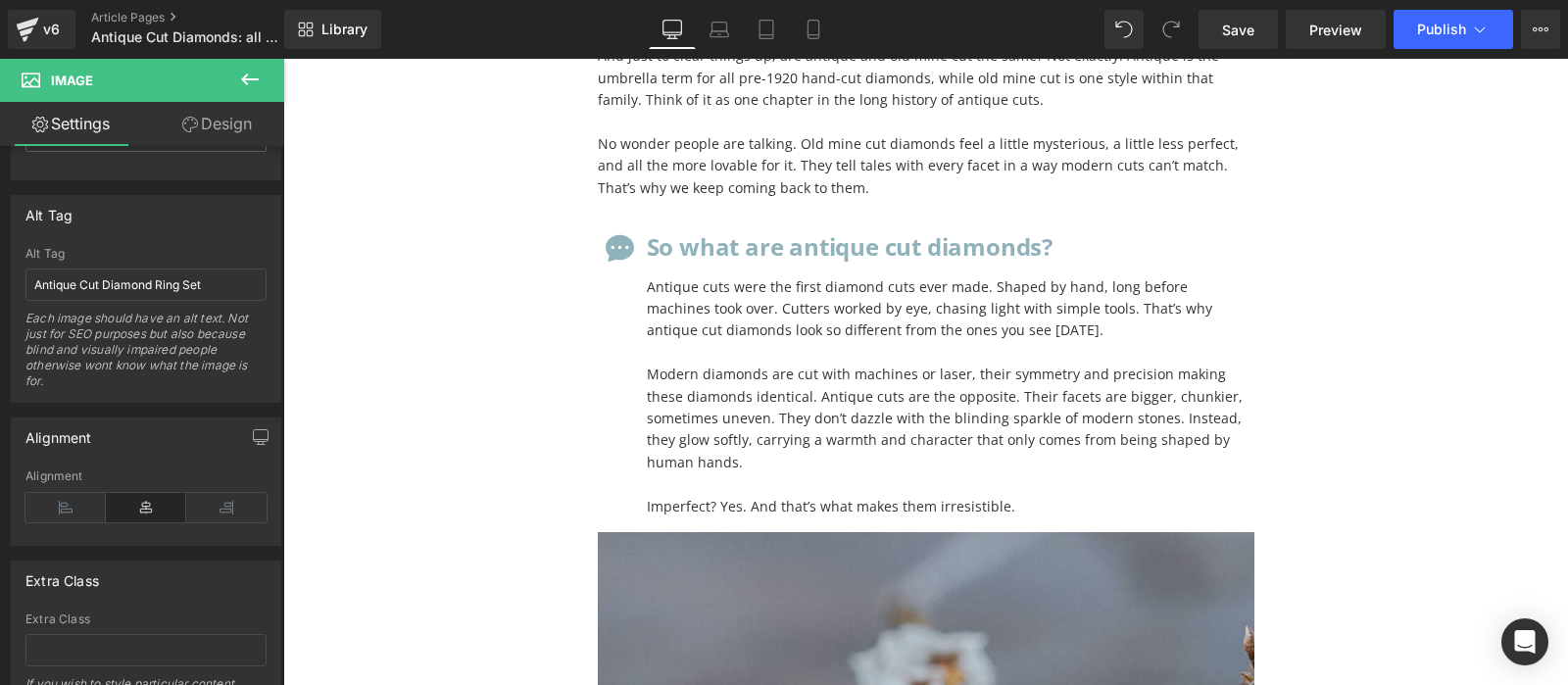
scroll to position [0, 0]
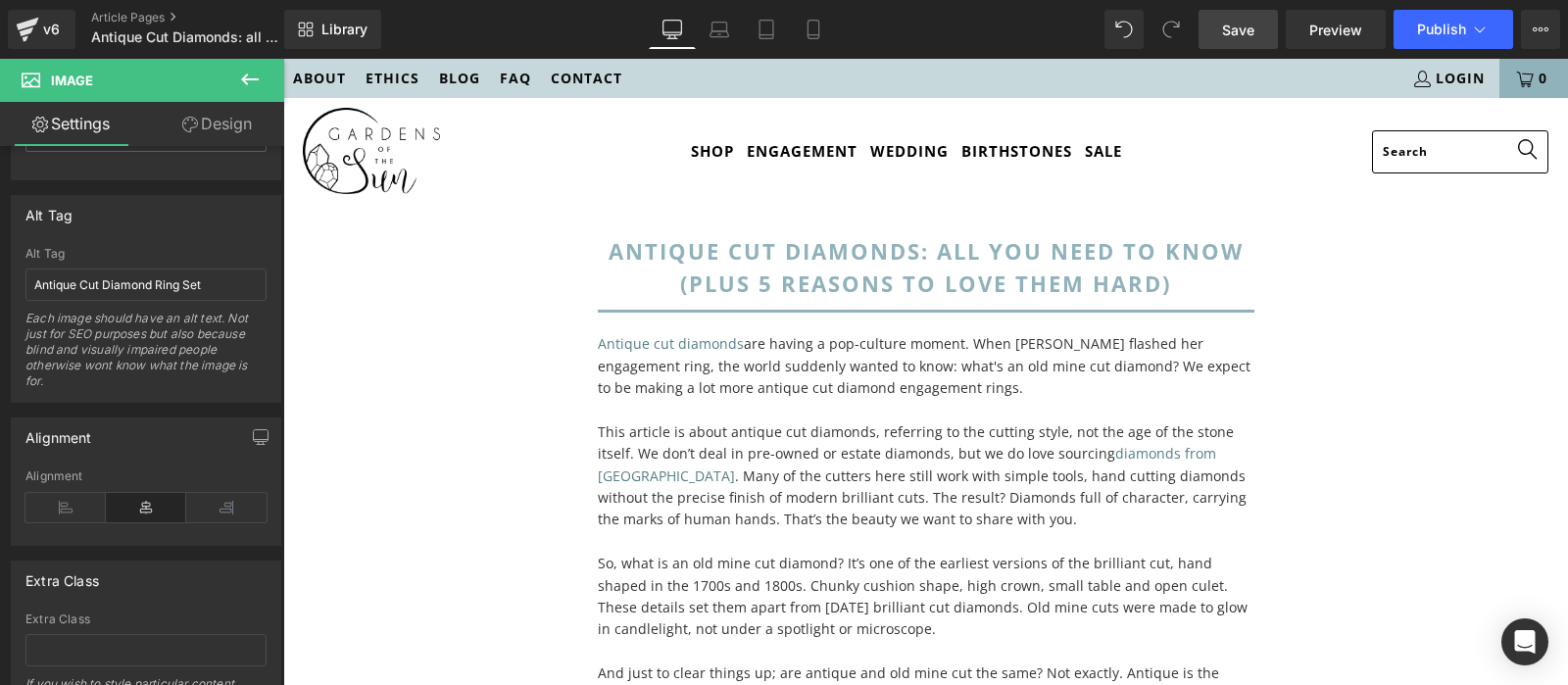
click at [1257, 28] on link "Save" at bounding box center [1238, 30] width 79 height 40
click at [1507, 191] on div "Shop Engagement Wedding Birthstones Sale" at bounding box center [926, 151] width 1284 height 108
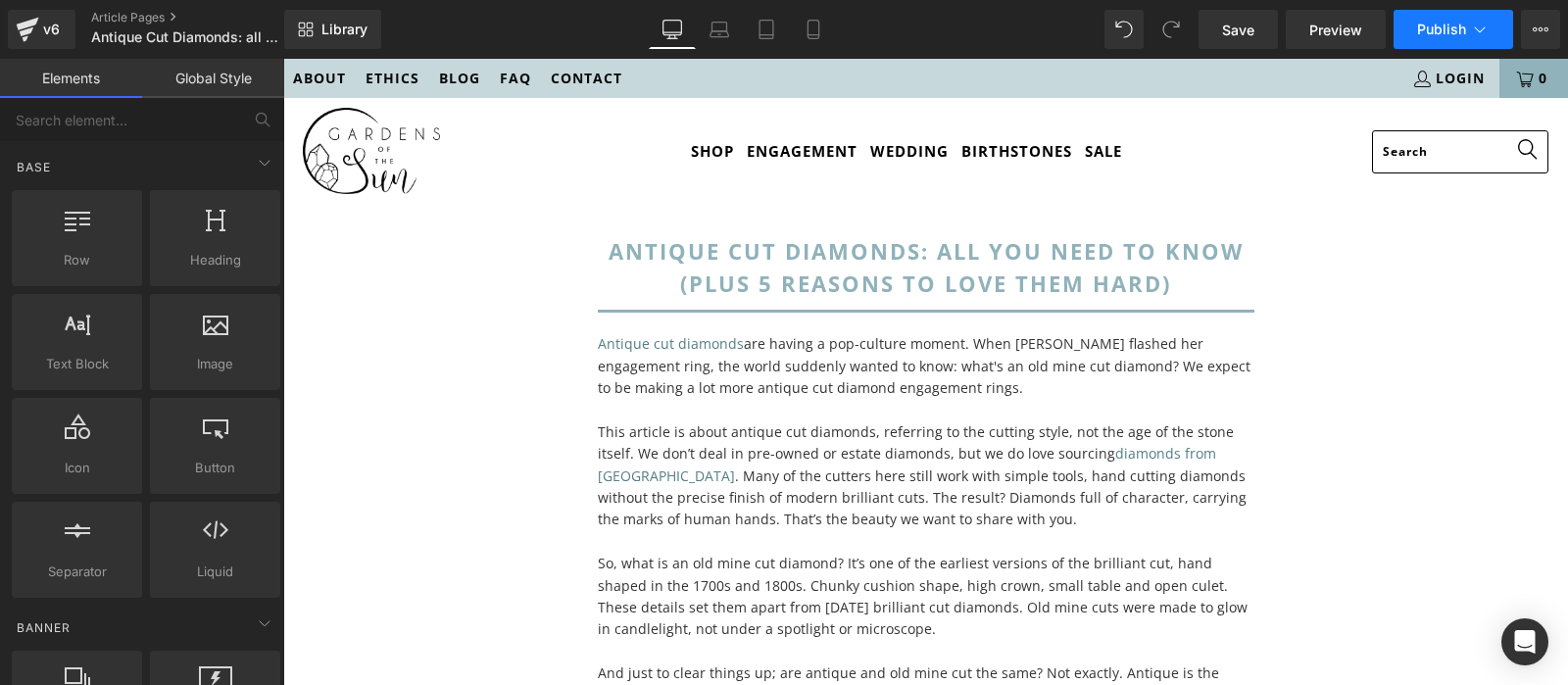
click at [1486, 25] on icon at bounding box center [1480, 30] width 20 height 20
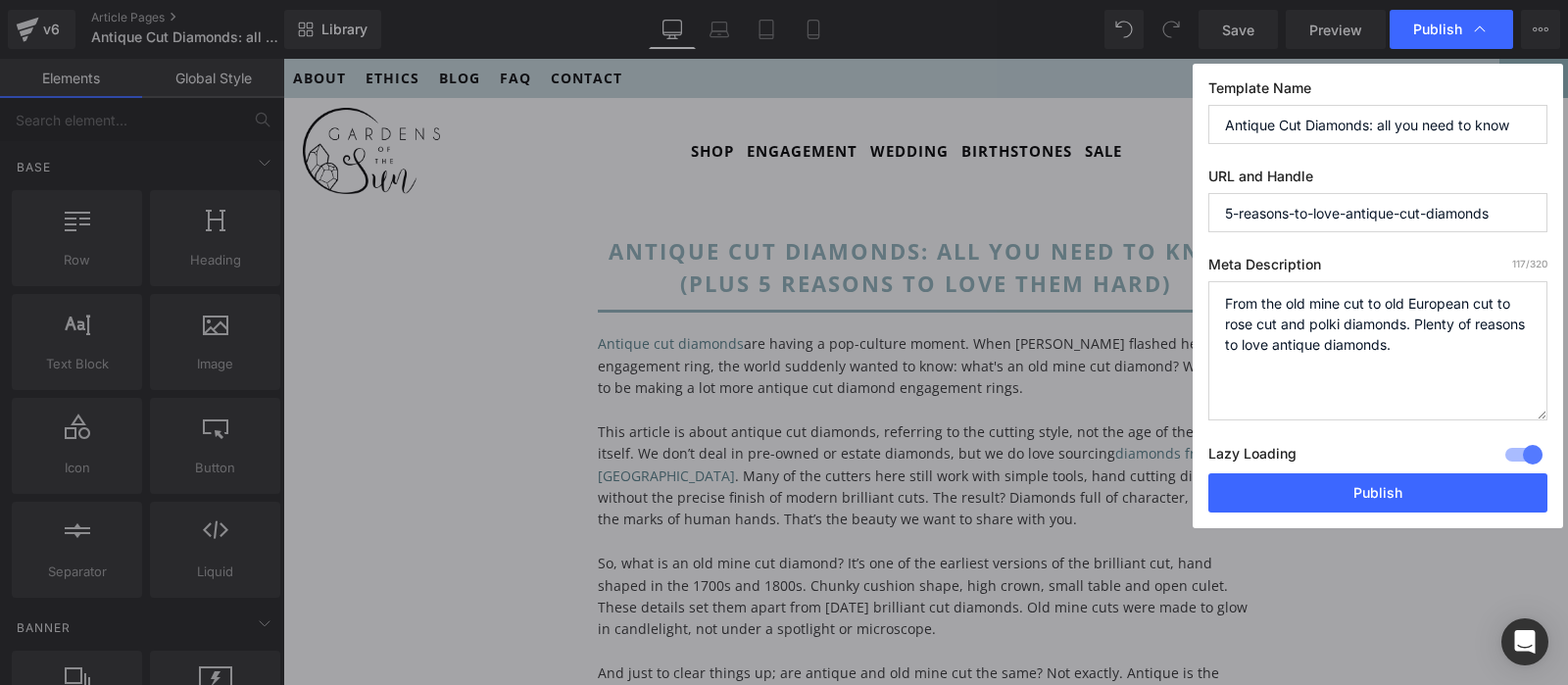
drag, startPoint x: 1539, startPoint y: 344, endPoint x: 1539, endPoint y: 419, distance: 75.0
click at [1539, 419] on textarea "From the old mine cut to old European cut to rose cut and polki diamonds. Plent…" at bounding box center [1377, 351] width 339 height 139
click at [1342, 333] on textarea "From the old mine cut to old European cut to rose cut and polki diamonds. Plent…" at bounding box center [1377, 352] width 339 height 140
paste textarea "Curious about [PERSON_NAME] old mine cut diamond engagement ring? Learn about o…"
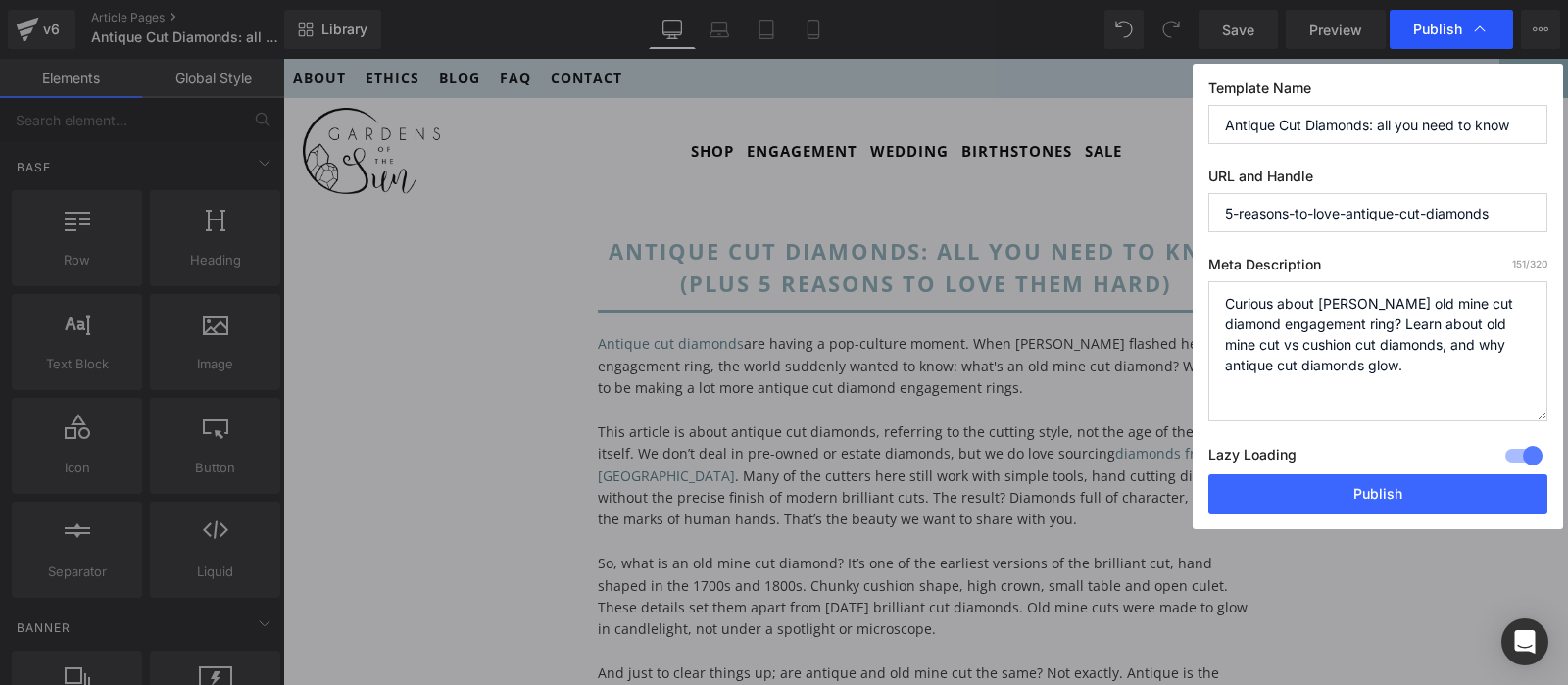
type textarea "Curious about [PERSON_NAME] old mine cut diamond engagement ring? Learn about o…"
click at [1444, 43] on div "Publish" at bounding box center [1450, 30] width 124 height 40
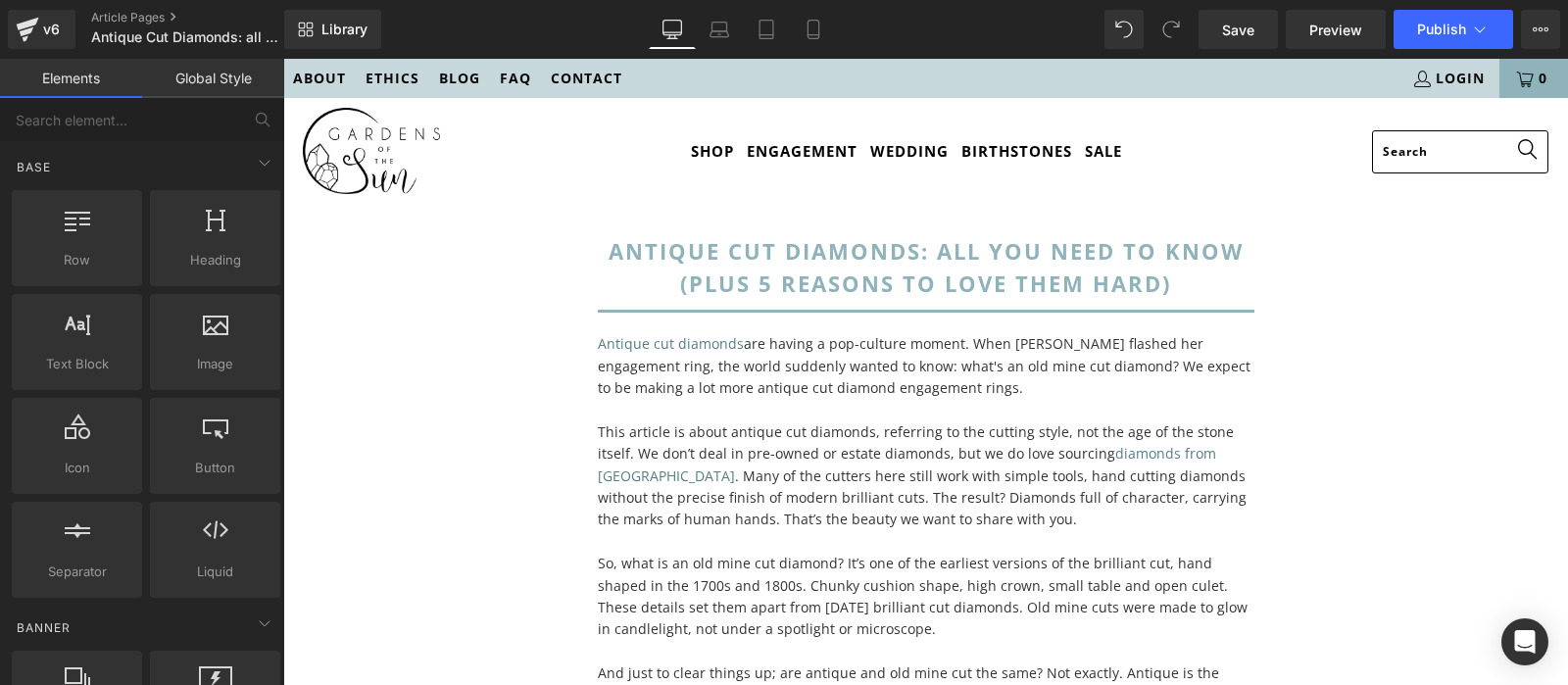
click at [1444, 43] on button "Publish" at bounding box center [1452, 30] width 120 height 40
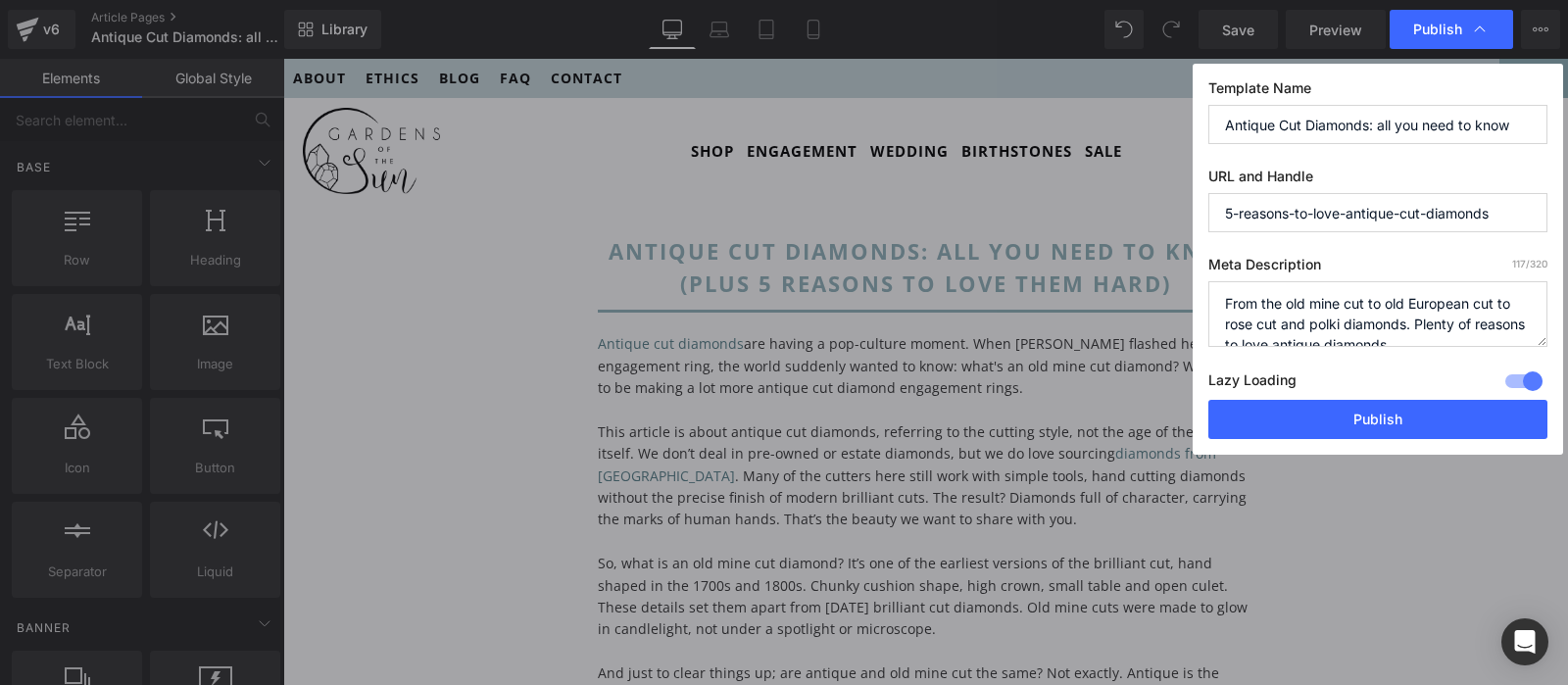
click at [1268, 204] on input "5-reasons-to-love-antique-cut-diamonds" at bounding box center [1377, 213] width 339 height 40
click at [1332, 263] on label "Meta Description 117 /320" at bounding box center [1377, 269] width 339 height 26
click at [1339, 220] on input "5-reasons-to-love-antique-cut-diamonds" at bounding box center [1377, 213] width 339 height 40
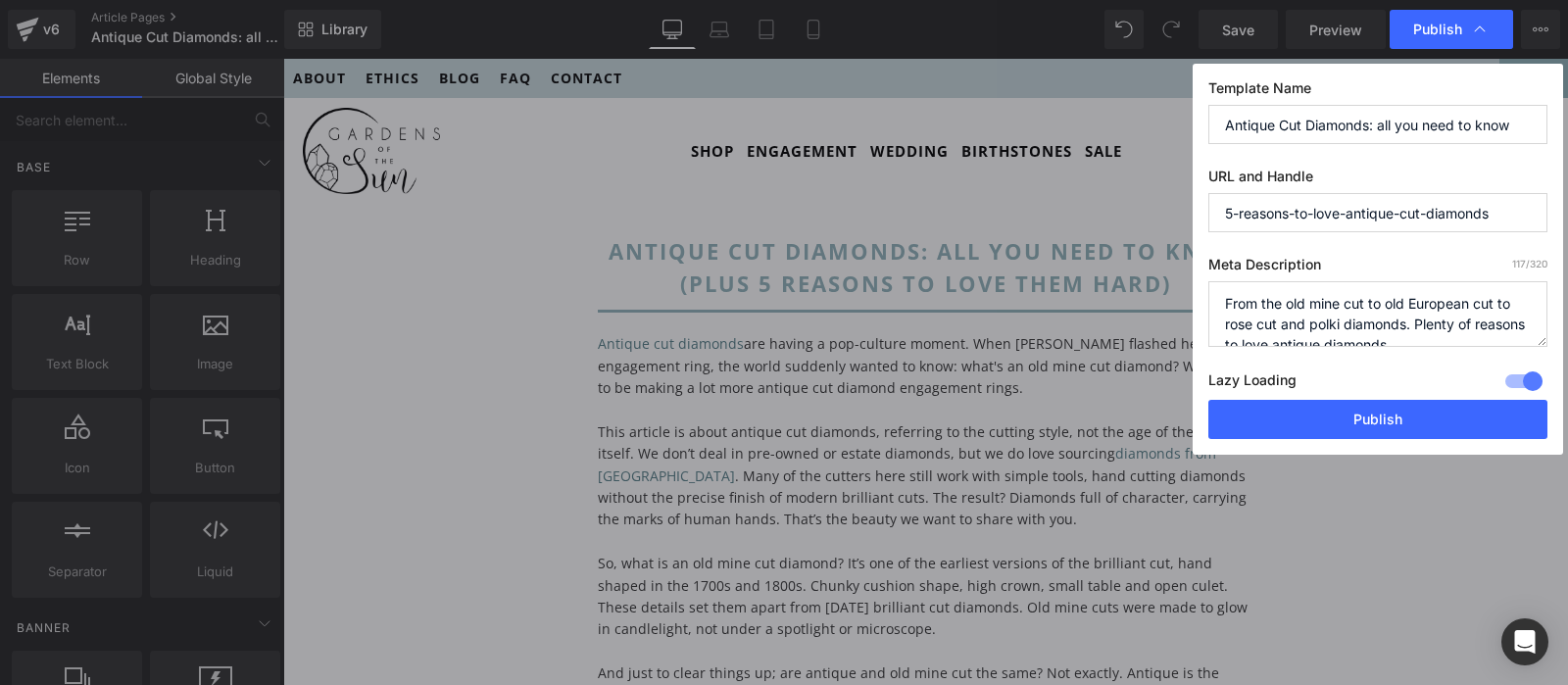
click at [1342, 245] on div "Template Name Antique Cut Diamonds: all you need to know URL and Handle 5-reaso…" at bounding box center [1377, 259] width 371 height 391
click at [1321, 254] on div "Template Name Antique Cut Diamonds: all you need to know URL and Handle 5-reaso…" at bounding box center [1377, 259] width 371 height 391
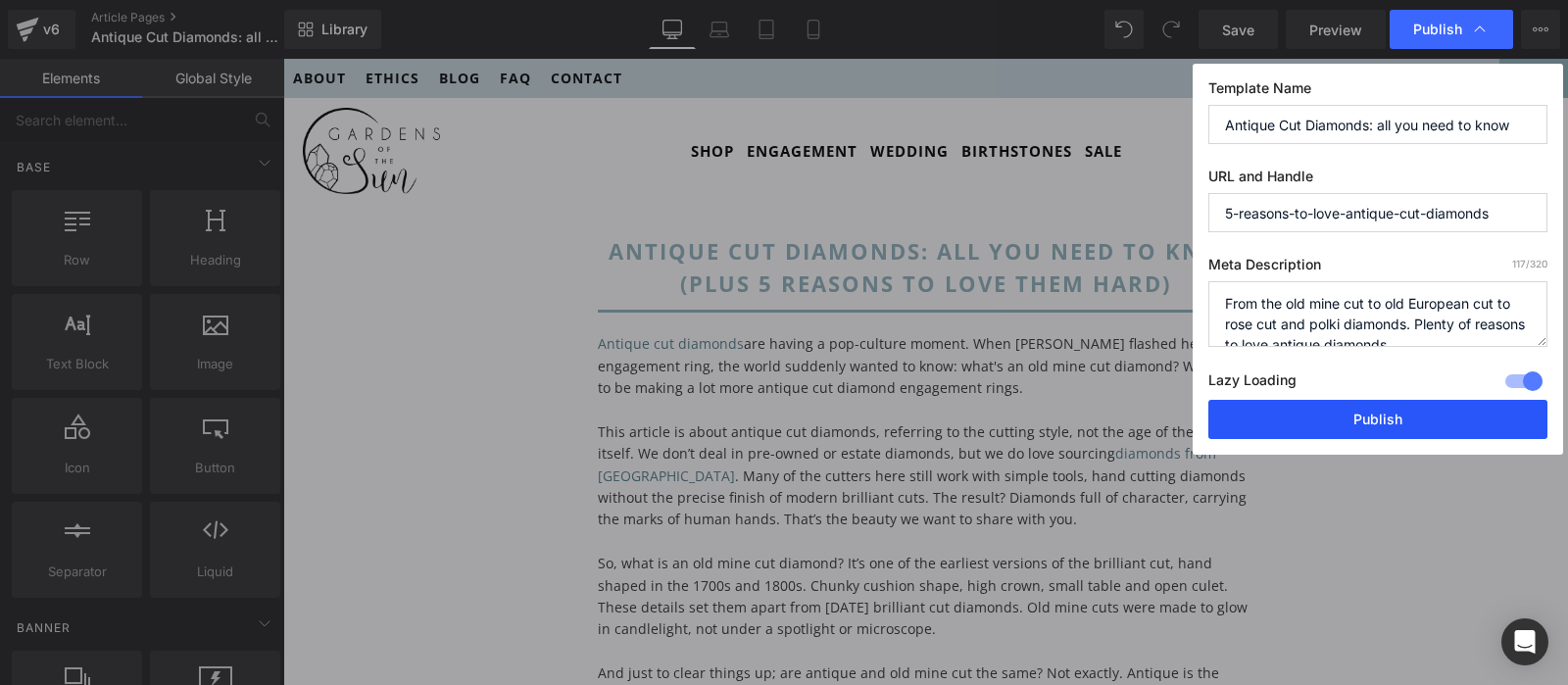
click at [1325, 419] on button "Publish" at bounding box center [1377, 420] width 339 height 40
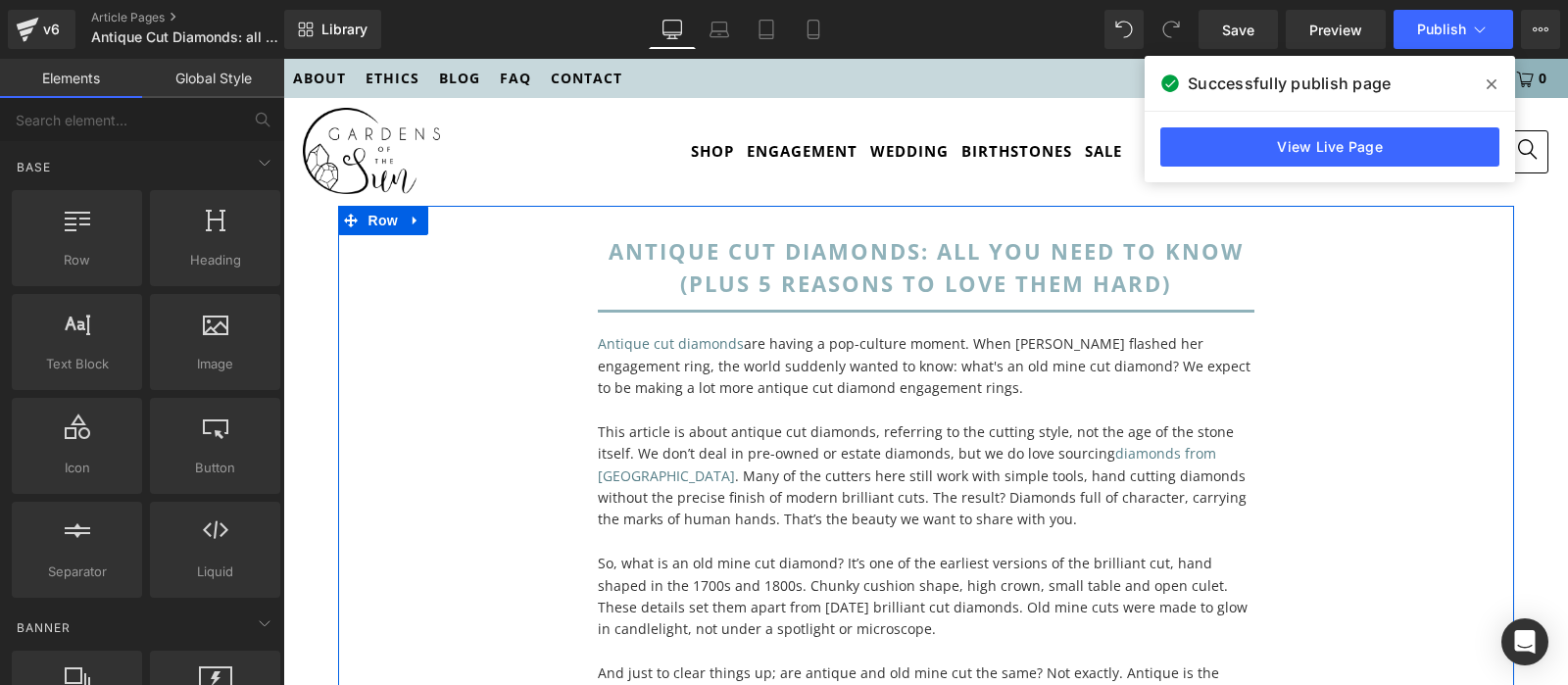
click at [1479, 365] on div "antique cut diamonds: all you need to know (plus 5 reasons to love them hard) H…" at bounding box center [926, 511] width 1176 height 611
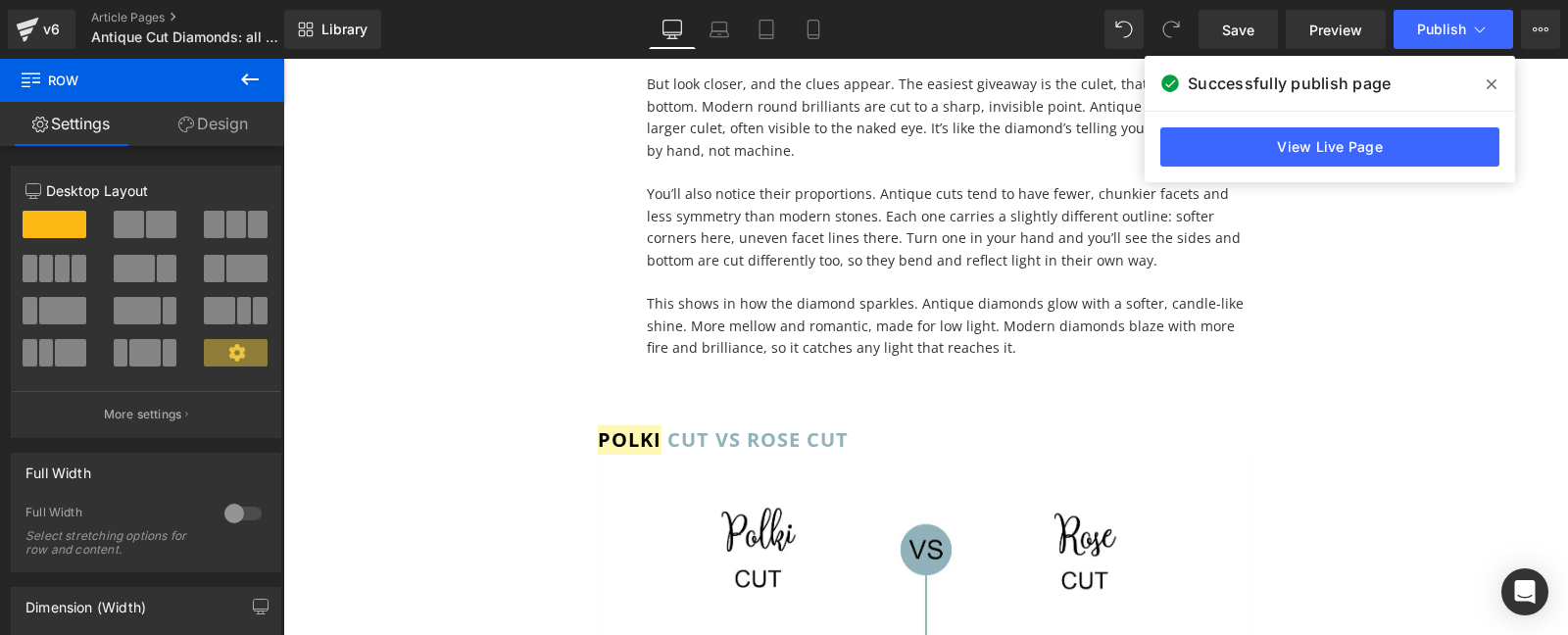
scroll to position [10167, 0]
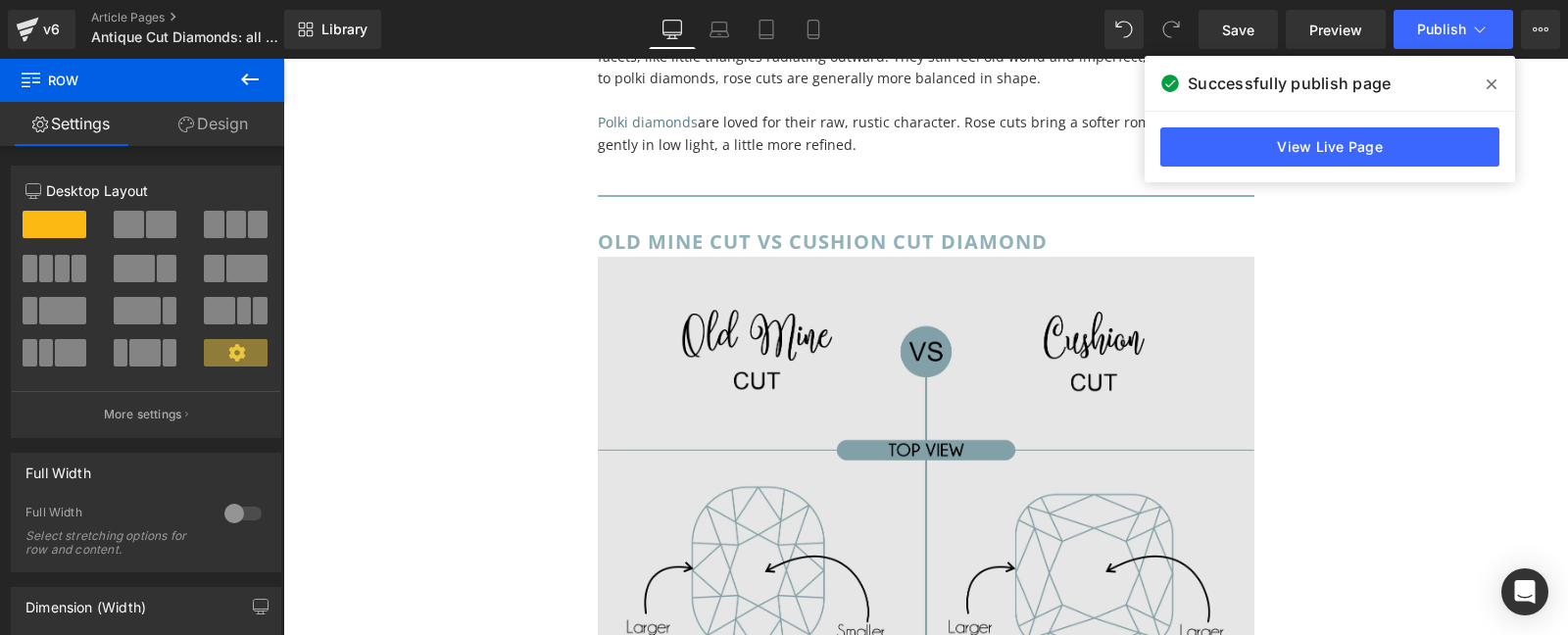
scroll to position [10270, 0]
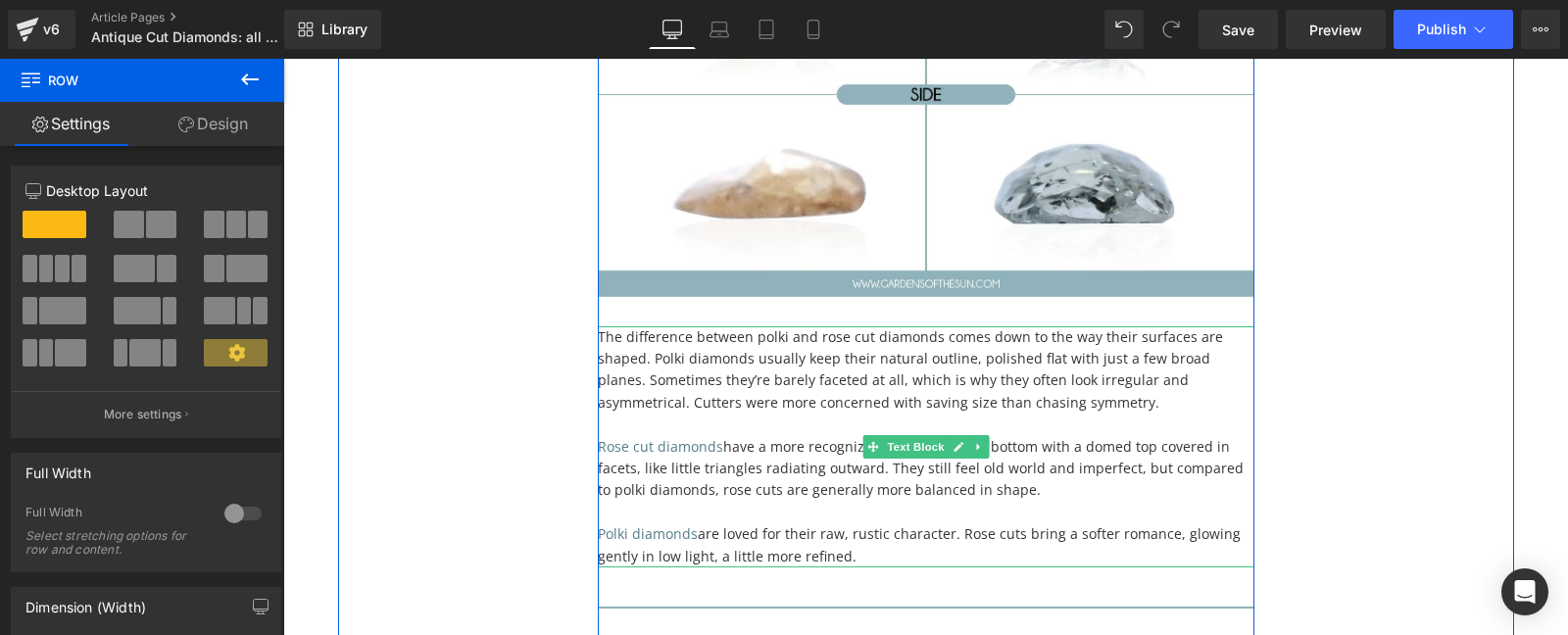
click at [819, 523] on p "Polki diamonds are loved for their raw, rustic character. Rose cuts bring a sof…" at bounding box center [926, 545] width 657 height 44
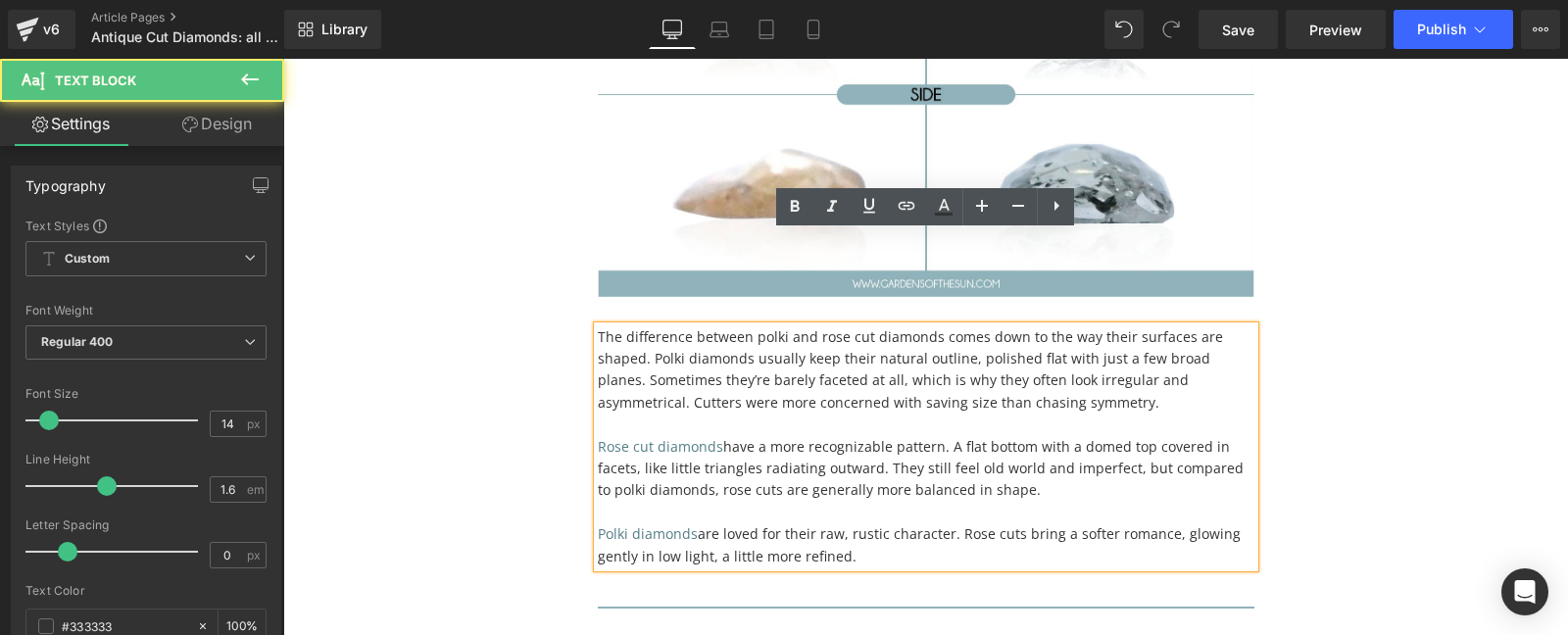
scroll to position [344, 0]
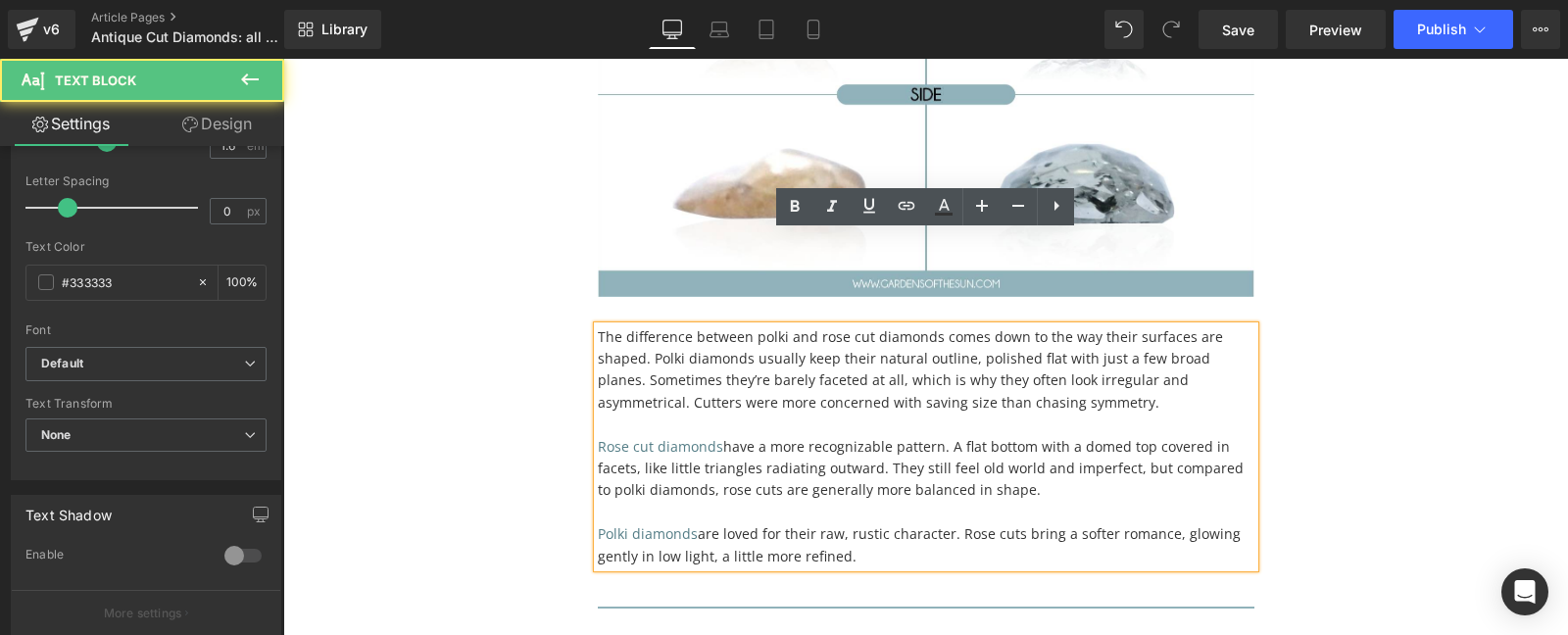
click at [807, 436] on p "Rose cut diamonds have a more recognizable pattern. A flat bottom with a domed …" at bounding box center [926, 468] width 657 height 65
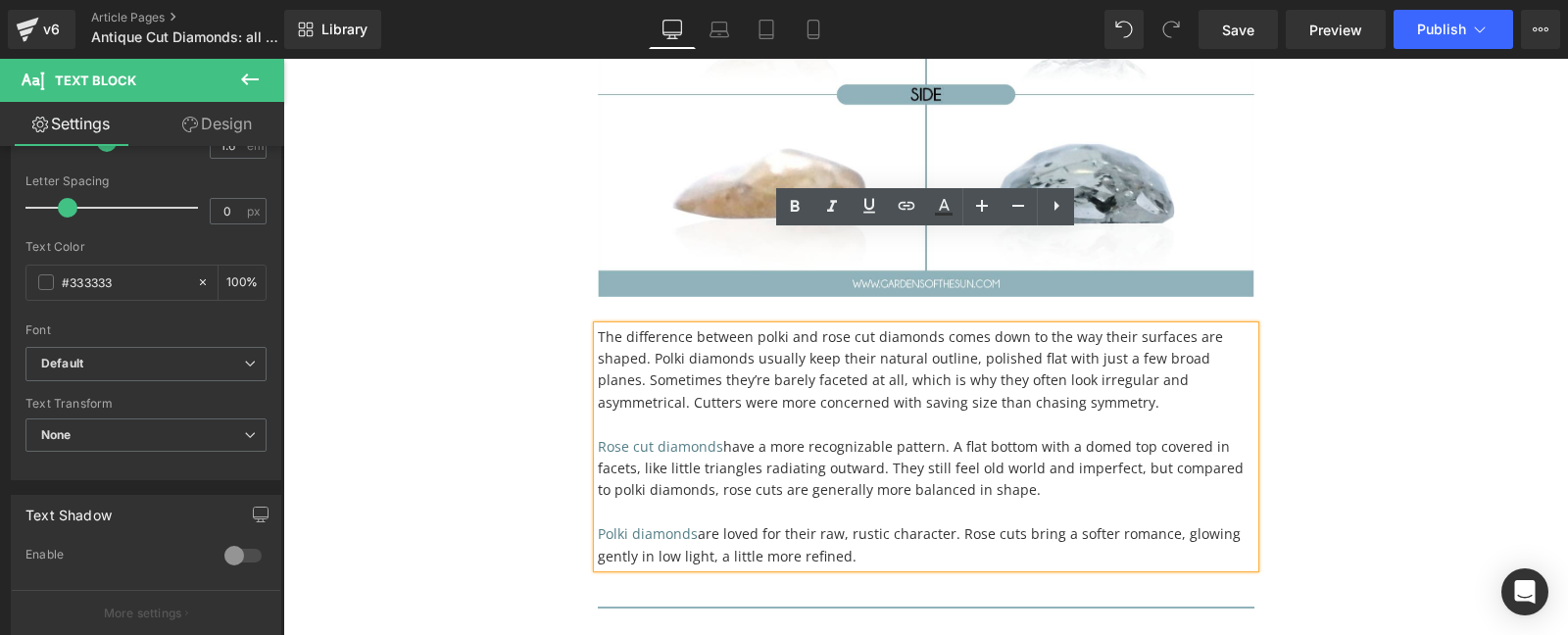
click at [824, 326] on p "The difference between polki and rose cut diamonds comes down to the way their …" at bounding box center [926, 369] width 657 height 88
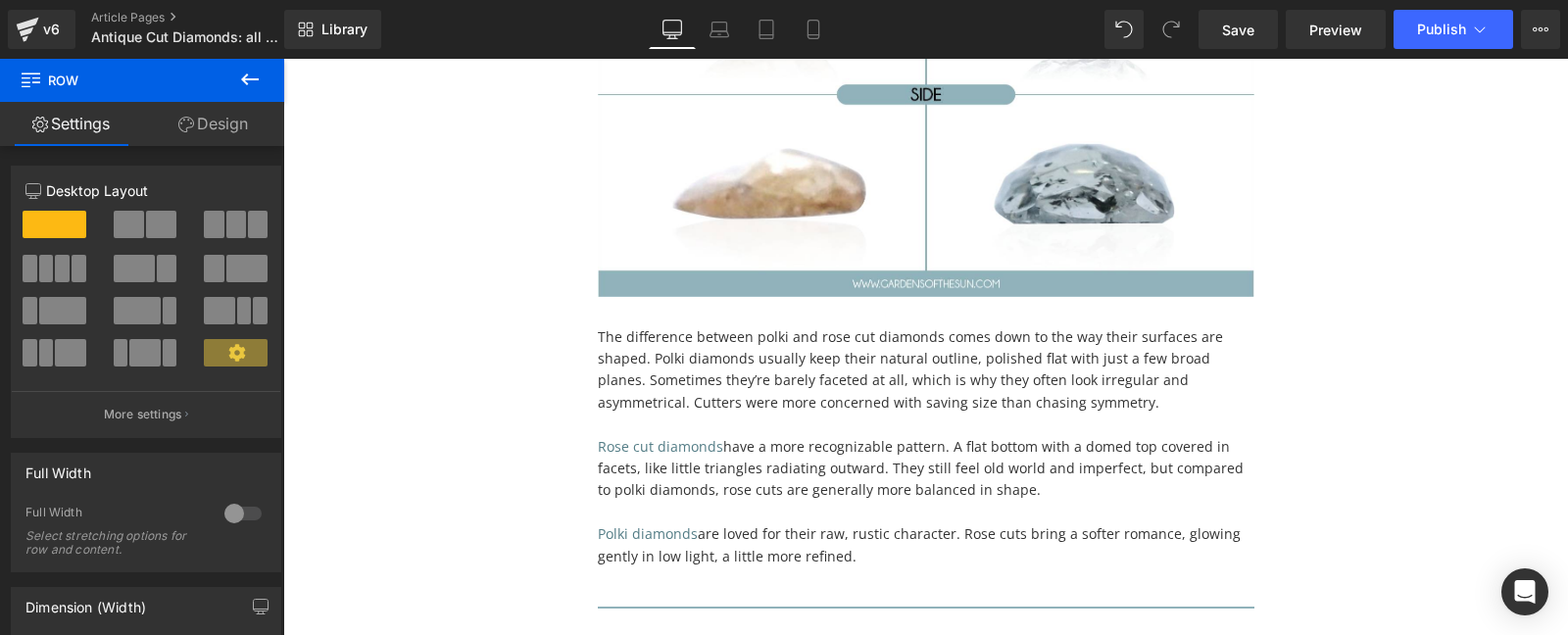
click at [239, 67] on icon at bounding box center [250, 79] width 24 height 24
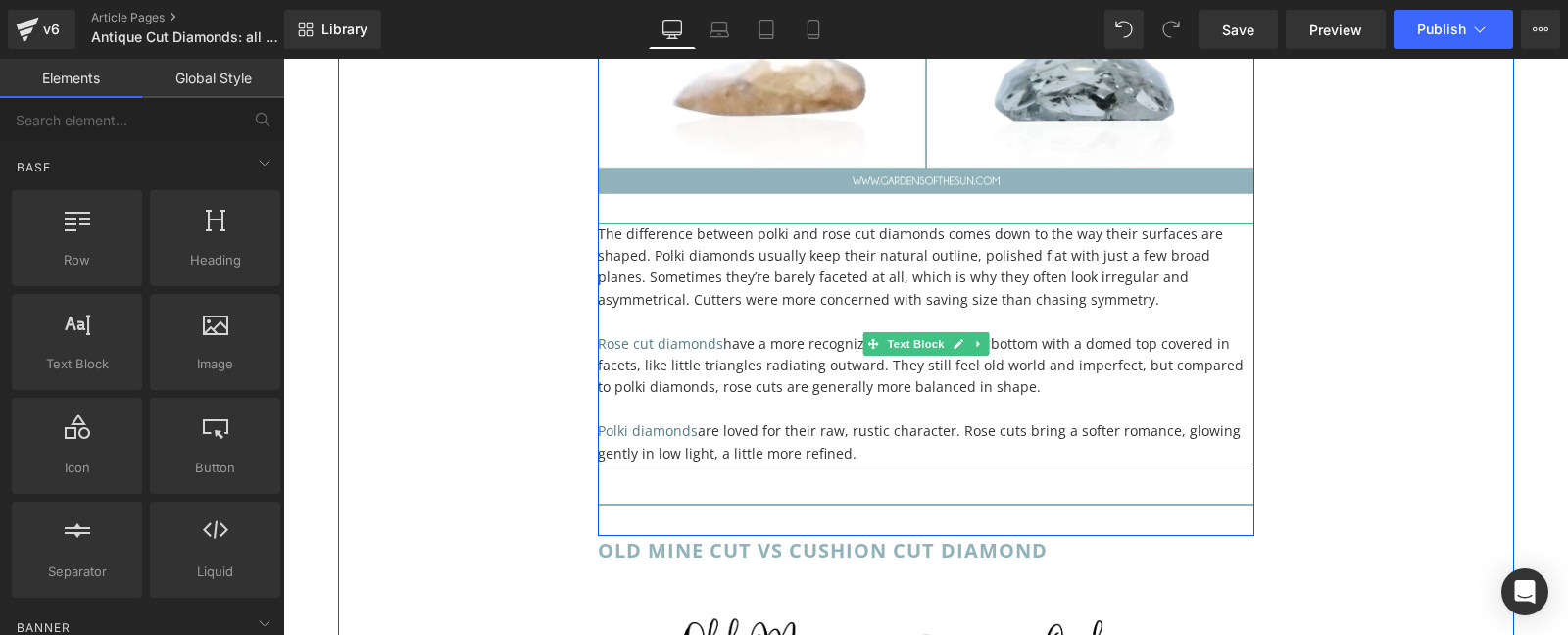
scroll to position [10270, 0]
